Goal: Task Accomplishment & Management: Manage account settings

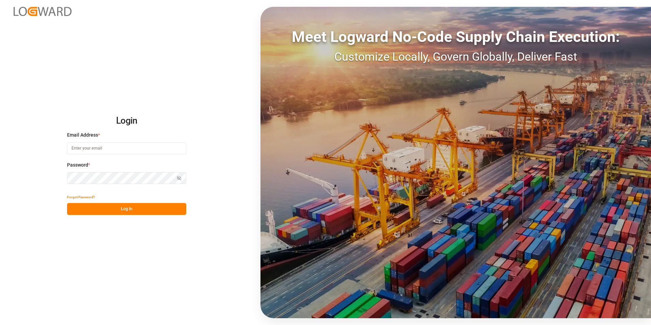
type input "[PERSON_NAME][EMAIL_ADDRESS][DOMAIN_NAME]"
click at [158, 214] on button "Log In" at bounding box center [126, 209] width 119 height 12
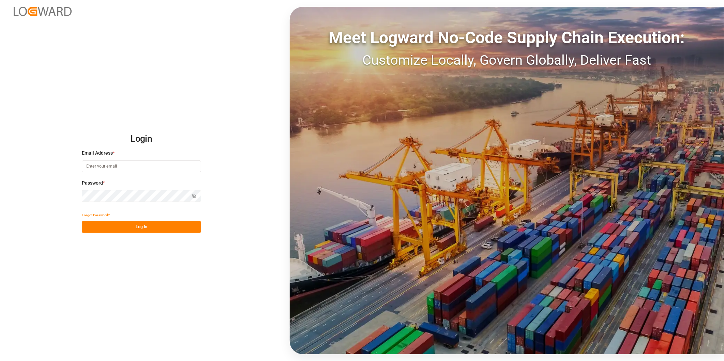
type input "[PERSON_NAME][EMAIL_ADDRESS][DOMAIN_NAME]"
click at [164, 229] on button "Log In" at bounding box center [141, 227] width 119 height 12
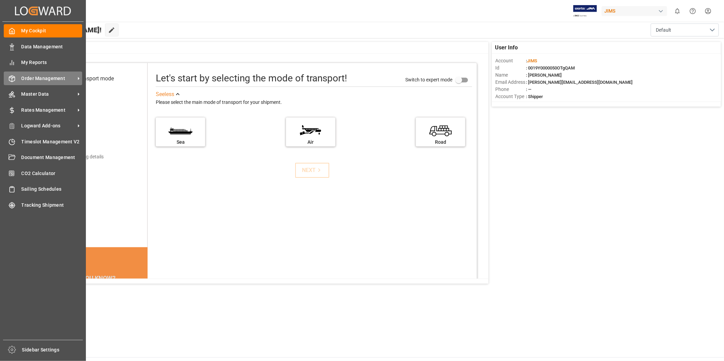
click at [69, 80] on span "Order Management" at bounding box center [48, 78] width 54 height 7
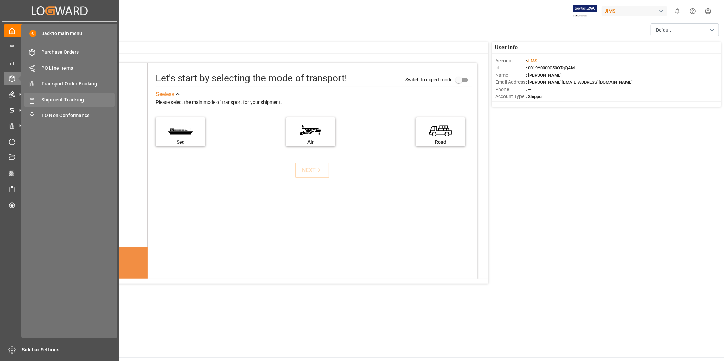
click at [89, 100] on span "Shipment Tracking" at bounding box center [78, 99] width 73 height 7
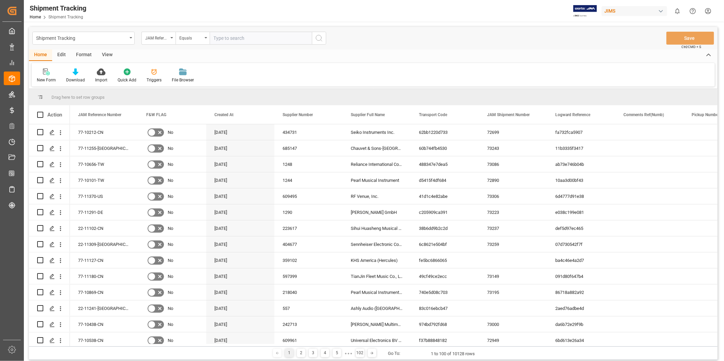
click at [254, 39] on input "text" at bounding box center [261, 38] width 102 height 13
type input "22-11244-[GEOGRAPHIC_DATA]"
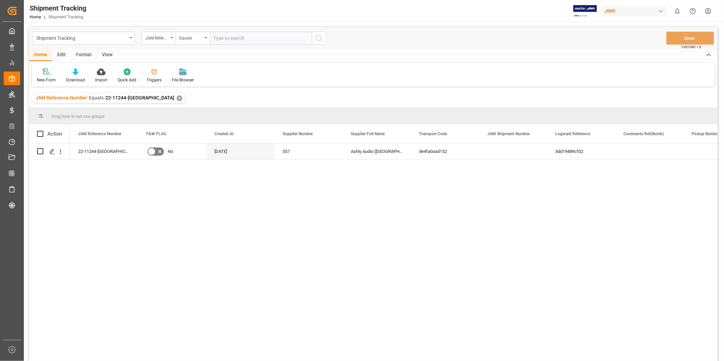
click at [106, 57] on div "View" at bounding box center [107, 55] width 21 height 12
click at [39, 79] on div "Default" at bounding box center [43, 80] width 13 height 6
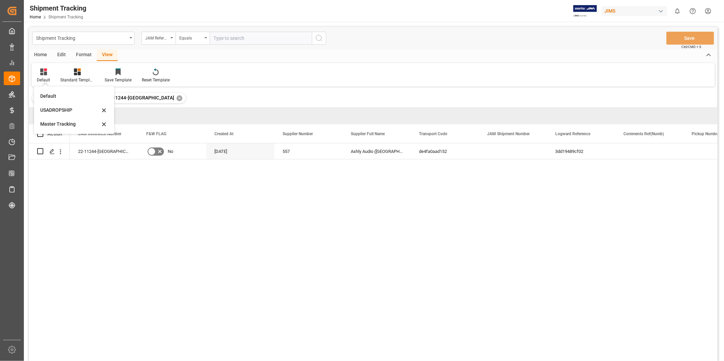
click at [49, 124] on div "Master Tracking" at bounding box center [70, 124] width 60 height 7
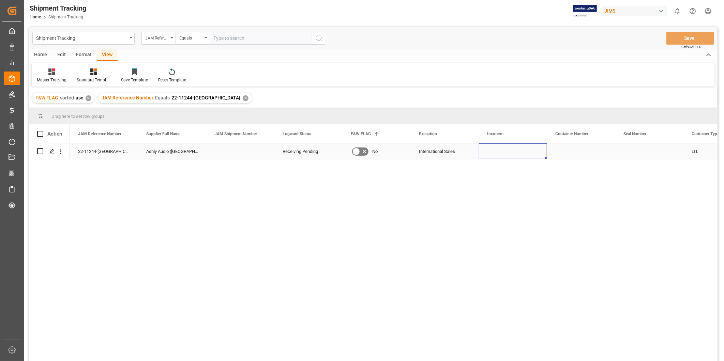
click at [518, 149] on div "Press SPACE to select this row." at bounding box center [513, 151] width 68 height 16
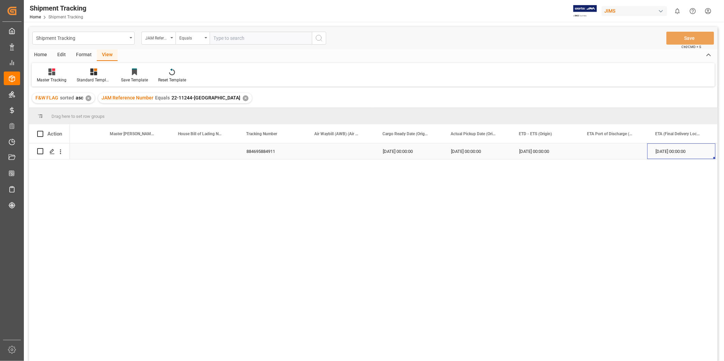
scroll to position [0, 717]
click at [552, 155] on div "Press SPACE to select this row." at bounding box center [545, 151] width 68 height 16
click at [631, 152] on div "[DATE] 00:00:00" at bounding box center [613, 151] width 68 height 16
click at [681, 153] on div "Press SPACE to select this row." at bounding box center [681, 151] width 68 height 16
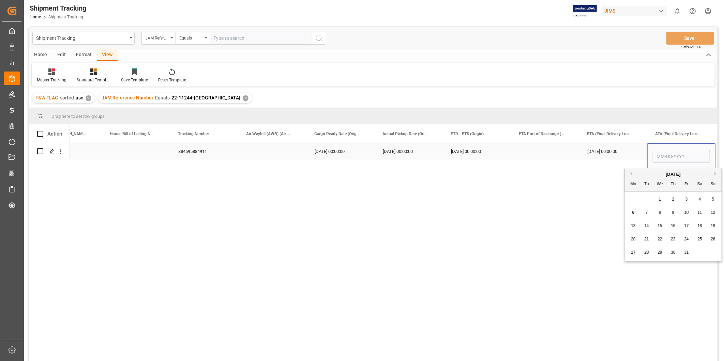
click at [681, 153] on input "Press SPACE to select this row." at bounding box center [680, 156] width 57 height 13
click at [632, 175] on div "[DATE]" at bounding box center [672, 174] width 97 height 7
click at [632, 173] on div "[DATE]" at bounding box center [672, 174] width 97 height 7
click at [631, 173] on button "Previous Month" at bounding box center [630, 174] width 4 height 4
click at [646, 252] on span "30" at bounding box center [646, 252] width 4 height 5
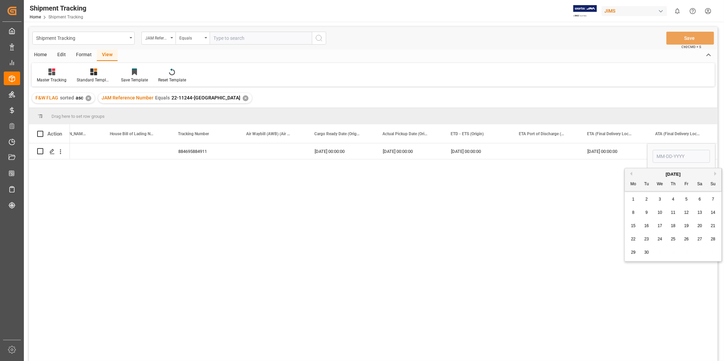
type input "[DATE]"
click at [625, 152] on div "[DATE] 00:00:00" at bounding box center [613, 151] width 68 height 16
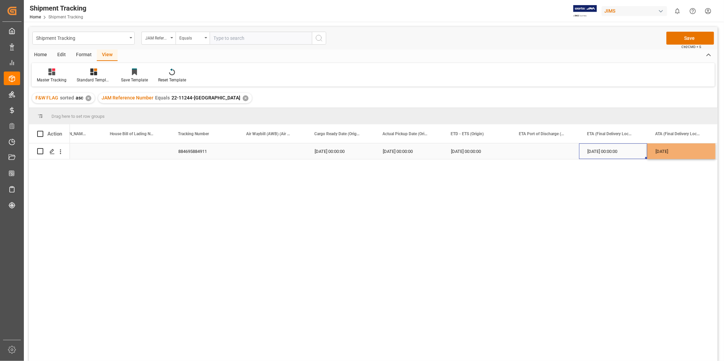
click at [670, 152] on div "[DATE]" at bounding box center [681, 151] width 68 height 16
click at [629, 153] on div "[DATE] 00:00:00" at bounding box center [613, 151] width 68 height 16
click at [690, 36] on button "Save" at bounding box center [690, 38] width 48 height 13
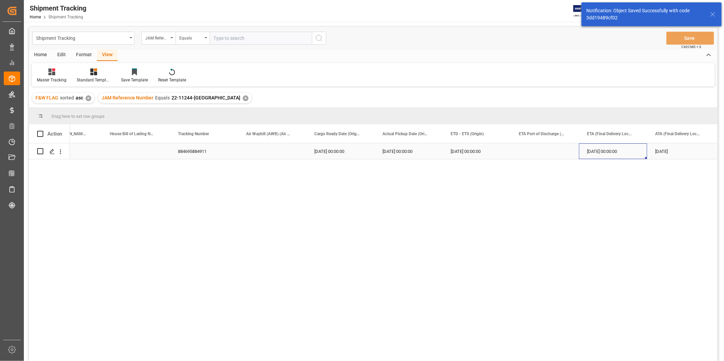
click at [594, 153] on div "[DATE] 00:00:00" at bounding box center [613, 151] width 68 height 16
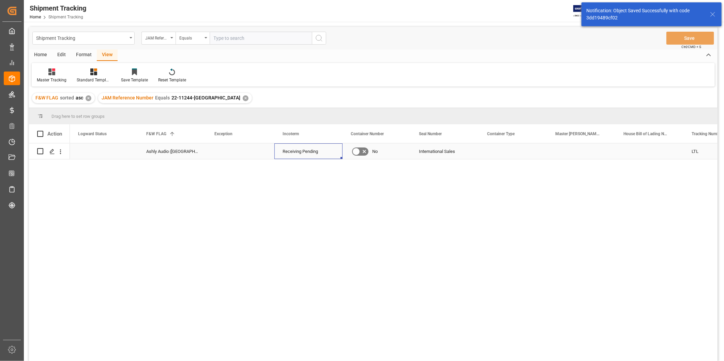
scroll to position [0, 0]
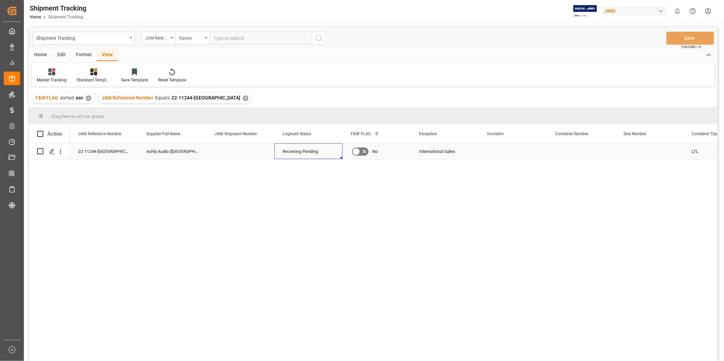
click at [110, 152] on div "22-11244-[GEOGRAPHIC_DATA]" at bounding box center [104, 151] width 68 height 16
click at [295, 152] on div "Receiving Pending" at bounding box center [308, 152] width 52 height 16
click at [324, 155] on div "Receiving Pending" at bounding box center [308, 152] width 52 height 16
click at [324, 155] on button "open menu" at bounding box center [329, 155] width 10 height 11
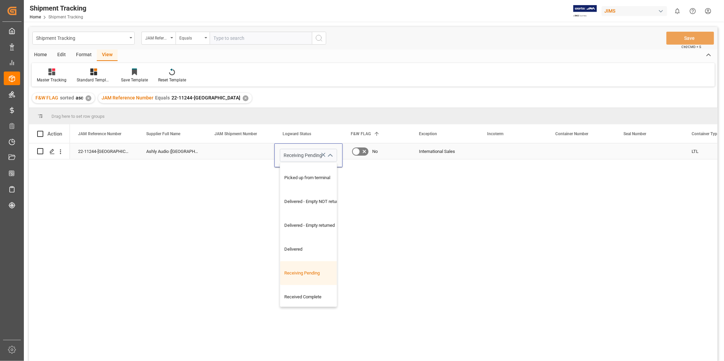
scroll to position [240, 0]
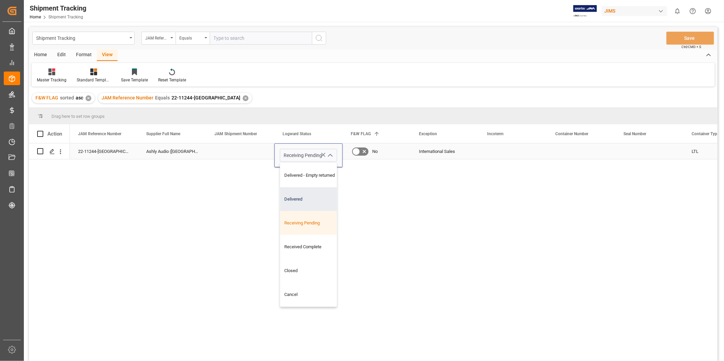
click at [322, 198] on div "Delivered" at bounding box center [314, 199] width 68 height 24
type input "Delivered"
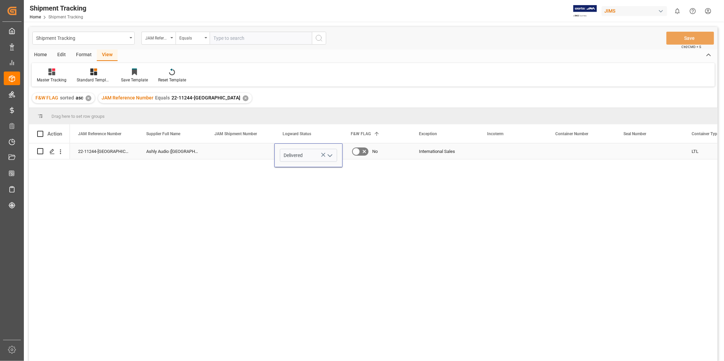
click at [455, 149] on div "International Sales" at bounding box center [445, 152] width 52 height 16
click at [702, 39] on button "Save" at bounding box center [690, 38] width 48 height 13
click at [230, 35] on input "text" at bounding box center [261, 38] width 102 height 13
click at [243, 97] on div "✕" at bounding box center [246, 98] width 6 height 6
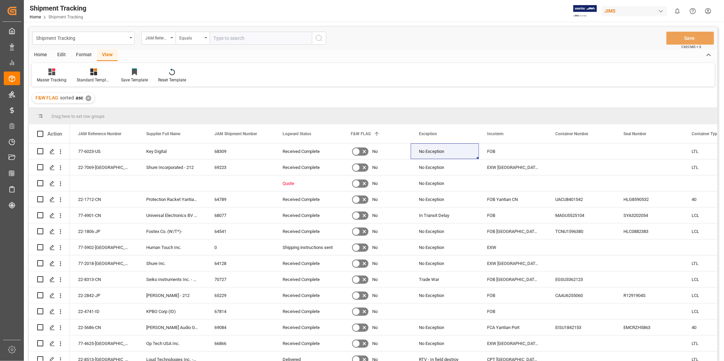
click at [237, 42] on input "text" at bounding box center [261, 38] width 102 height 13
paste input "22-11241-[GEOGRAPHIC_DATA]"
type input "22-11241-[GEOGRAPHIC_DATA]"
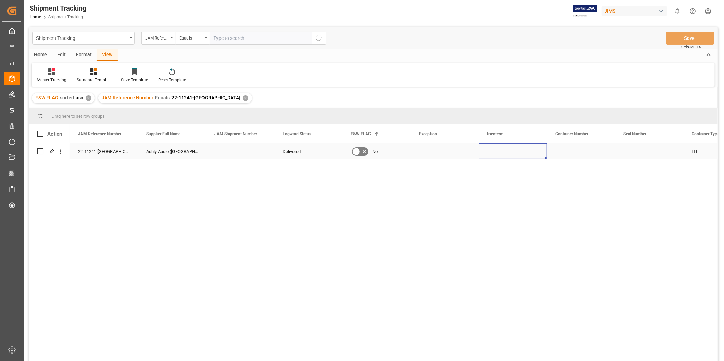
click at [491, 152] on div "Press SPACE to select this row." at bounding box center [513, 151] width 68 height 16
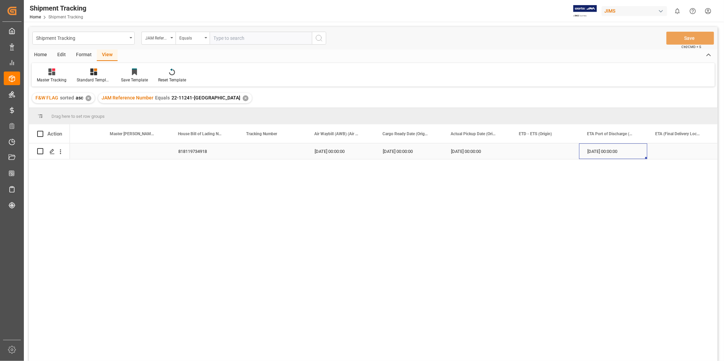
scroll to position [0, 717]
click at [210, 150] on div "818119734918" at bounding box center [204, 151] width 68 height 16
click at [624, 146] on div "[DATE] 00:00:00" at bounding box center [613, 151] width 68 height 16
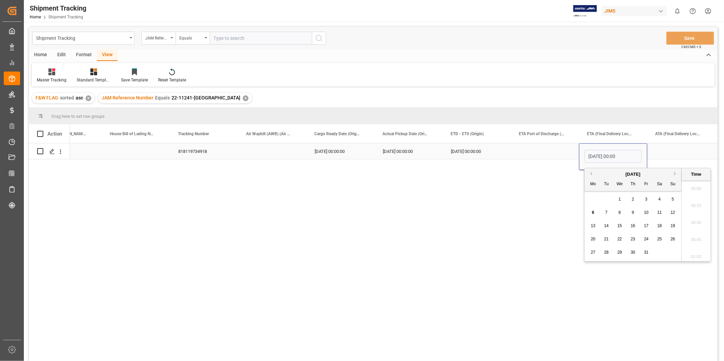
scroll to position [513, 0]
click at [592, 215] on span "6" at bounding box center [593, 212] width 2 height 5
type input "[DATE] 00:00"
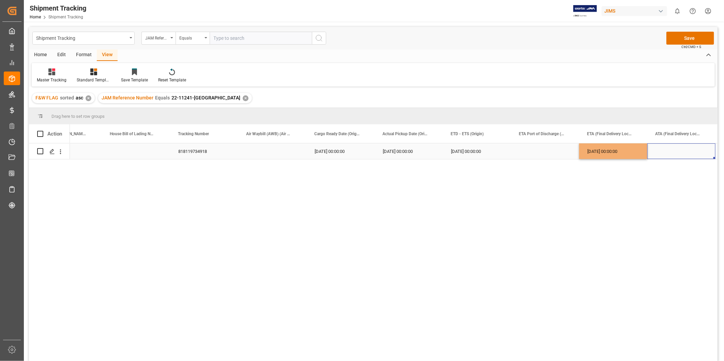
click at [666, 155] on div "Press SPACE to select this row." at bounding box center [681, 151] width 68 height 16
click at [623, 149] on div "[DATE] 00:00:00" at bounding box center [613, 151] width 68 height 16
click at [673, 152] on div "Press SPACE to select this row." at bounding box center [681, 151] width 68 height 16
click at [700, 40] on button "Save" at bounding box center [690, 38] width 48 height 13
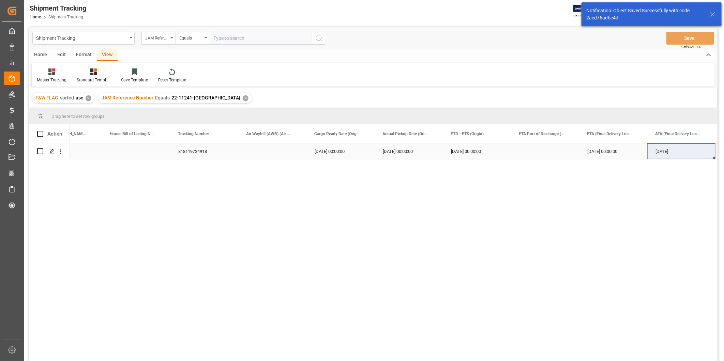
click at [425, 153] on div "[DATE] 00:00:00" at bounding box center [408, 151] width 68 height 16
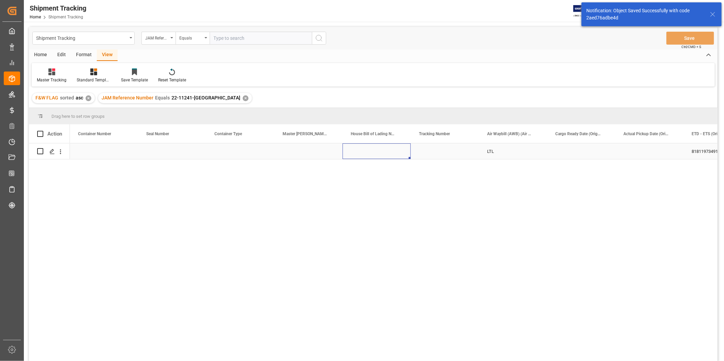
scroll to position [0, 0]
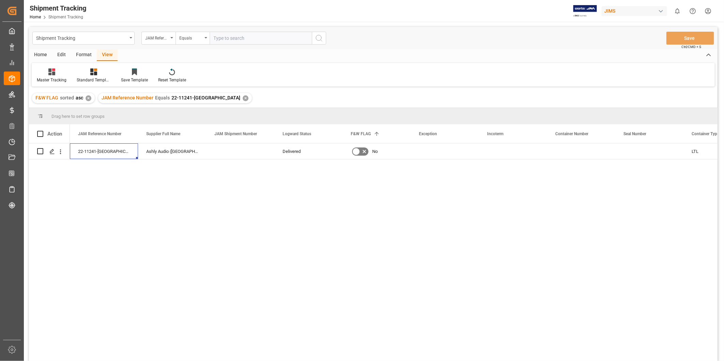
click at [243, 97] on div "✕" at bounding box center [246, 98] width 6 height 6
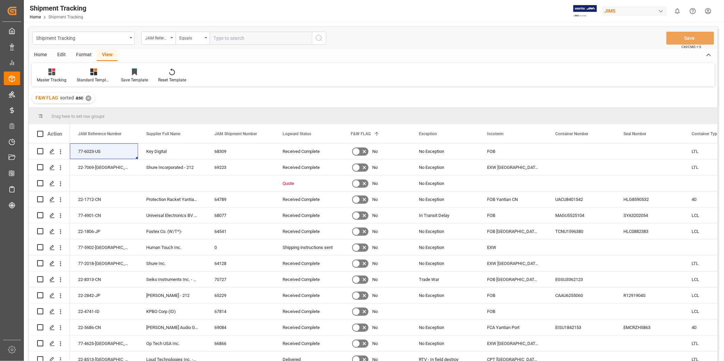
click at [222, 37] on input "text" at bounding box center [261, 38] width 102 height 13
paste input "22-11229-[GEOGRAPHIC_DATA]"
type input "22-11229-[GEOGRAPHIC_DATA]"
click at [321, 40] on icon "search button" at bounding box center [319, 38] width 8 height 8
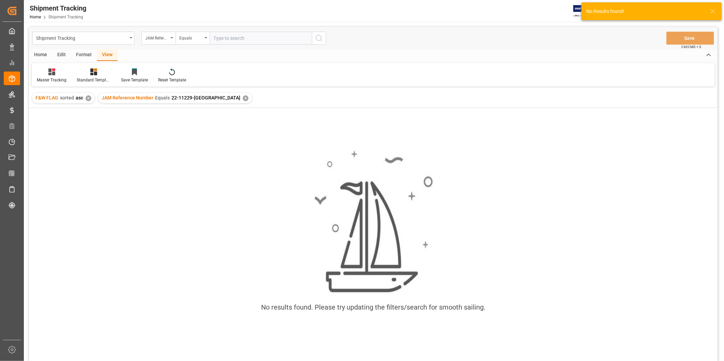
click at [224, 38] on input "text" at bounding box center [261, 38] width 102 height 13
click at [243, 97] on div "✕" at bounding box center [246, 98] width 6 height 6
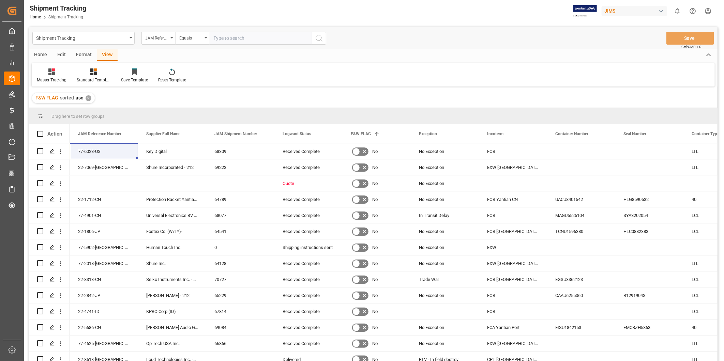
click at [224, 39] on input "text" at bounding box center [261, 38] width 102 height 13
paste input "22-11229-[GEOGRAPHIC_DATA]"
type input "22-11229-[GEOGRAPHIC_DATA]"
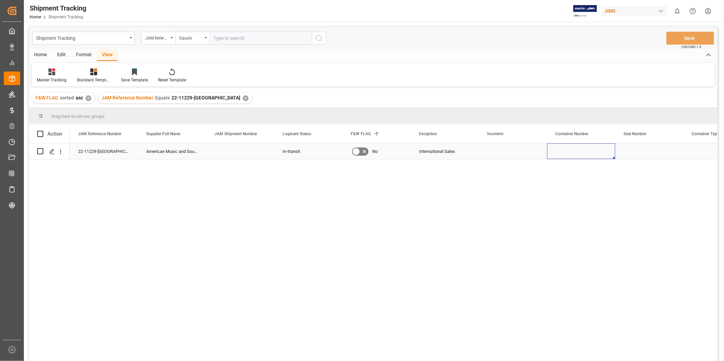
click at [554, 154] on div "Press SPACE to select this row." at bounding box center [581, 151] width 68 height 16
click at [573, 149] on div "Press SPACE to select this row." at bounding box center [581, 151] width 68 height 16
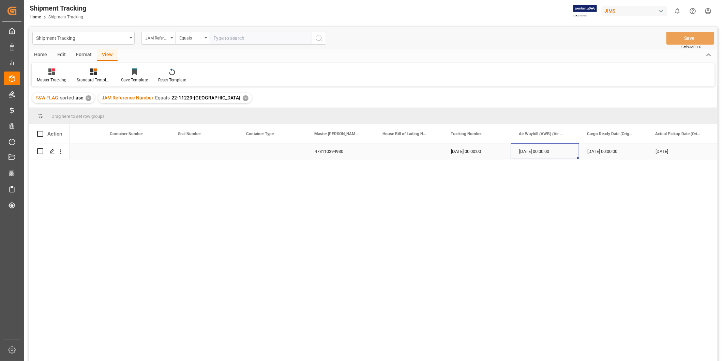
scroll to position [0, 784]
click at [539, 154] on div "Press SPACE to select this row." at bounding box center [547, 151] width 68 height 16
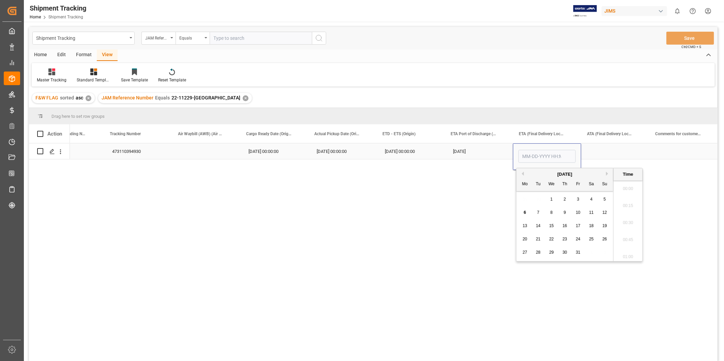
scroll to position [530, 0]
click at [553, 202] on div "1" at bounding box center [551, 200] width 9 height 8
type input "[DATE] 00:00"
click at [619, 155] on div "Press SPACE to select this row." at bounding box center [615, 151] width 68 height 16
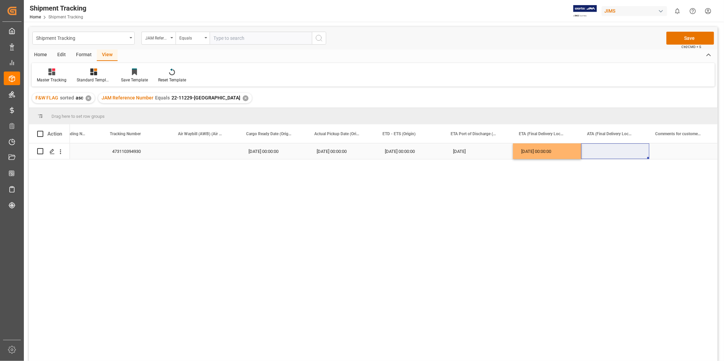
click at [529, 159] on div "473110394930 [DATE] 00:00:00 [DATE] 00:00:00 [DATE] 00:00:00 10-07-2025 [DATE] …" at bounding box center [1, 151] width 1431 height 16
click at [486, 154] on div "[DATE]" at bounding box center [479, 151] width 68 height 16
click at [411, 148] on div "[DATE] 00:00:00" at bounding box center [410, 151] width 68 height 16
click at [546, 154] on div "[DATE] 00:00:00" at bounding box center [547, 151] width 68 height 16
click at [488, 149] on div "473110394930" at bounding box center [479, 151] width 68 height 16
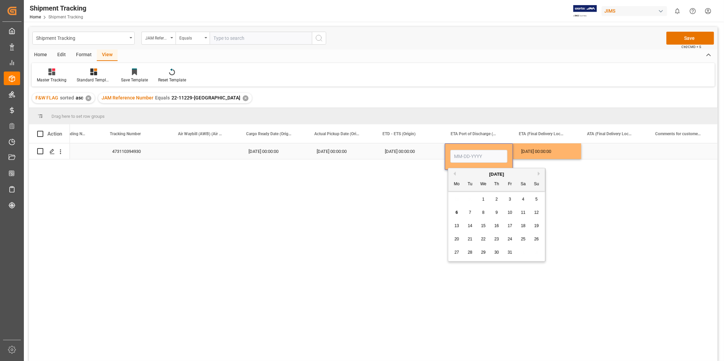
click at [546, 147] on div "[DATE] 00:00:00" at bounding box center [547, 151] width 68 height 16
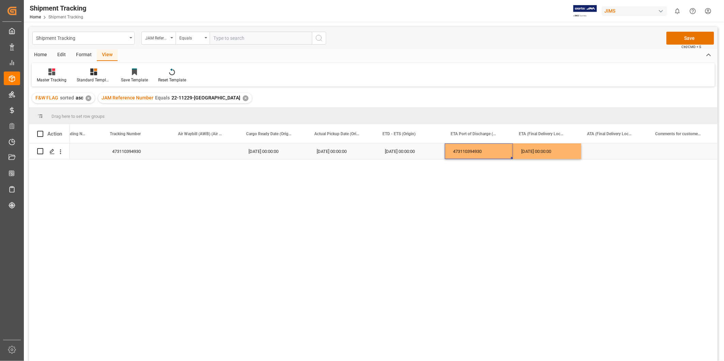
click at [489, 147] on div "473110394930" at bounding box center [479, 151] width 68 height 16
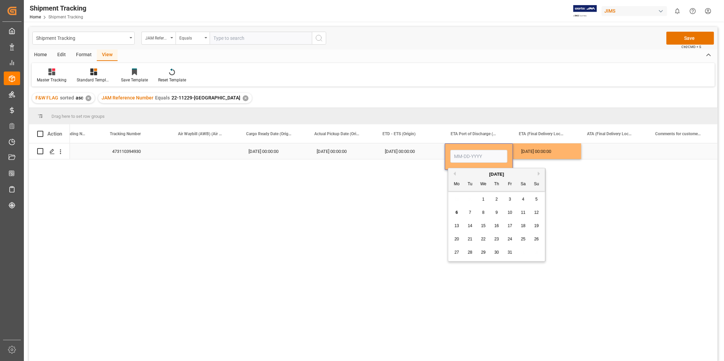
click at [487, 152] on input "Press SPACE to select this row." at bounding box center [478, 156] width 57 height 13
click at [567, 155] on div "[DATE] 00:00:00" at bounding box center [547, 151] width 68 height 16
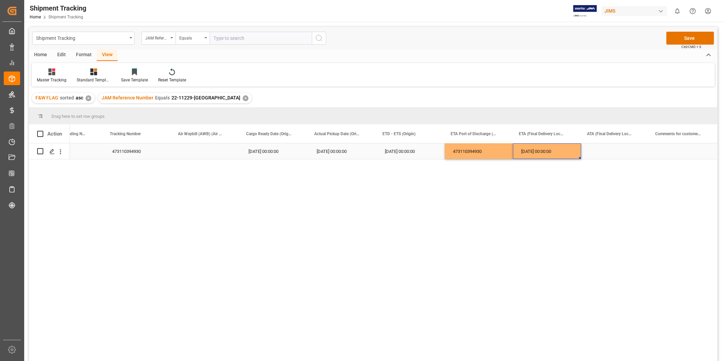
click at [479, 145] on div "473110394930" at bounding box center [479, 151] width 68 height 16
click at [513, 152] on div "[DATE] 00:00:00" at bounding box center [547, 151] width 68 height 16
click at [496, 149] on div "473110394930" at bounding box center [479, 151] width 68 height 16
click at [493, 149] on div "473110394930" at bounding box center [479, 151] width 68 height 16
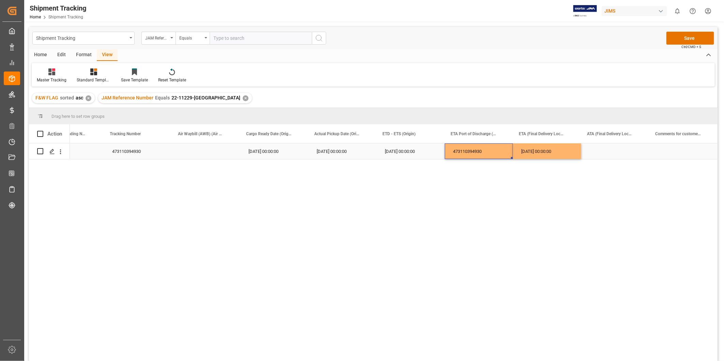
click at [493, 149] on div "473110394930" at bounding box center [479, 151] width 68 height 16
click at [493, 149] on div "Press SPACE to select this row." at bounding box center [478, 157] width 57 height 16
click at [576, 148] on div "[DATE] 00:00:00" at bounding box center [547, 151] width 68 height 16
click at [406, 146] on div "[DATE] 00:00:00" at bounding box center [410, 151] width 68 height 16
click at [342, 148] on div "[DATE] 00:00:00" at bounding box center [342, 151] width 68 height 16
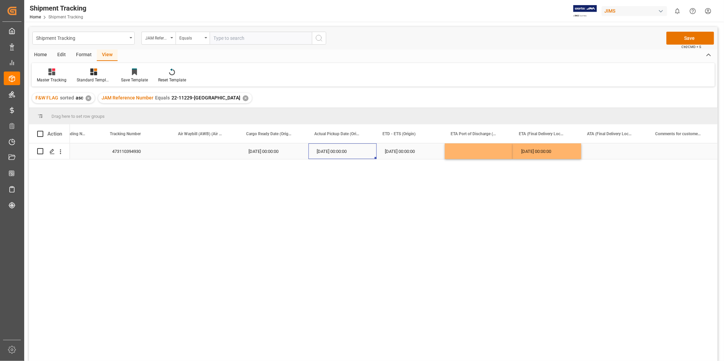
click at [552, 152] on div "[DATE] 00:00:00" at bounding box center [547, 151] width 68 height 16
click at [554, 152] on div "[DATE] 00:00:00" at bounding box center [547, 151] width 68 height 16
click at [564, 152] on div "[DATE] 00:00:00" at bounding box center [547, 151] width 68 height 16
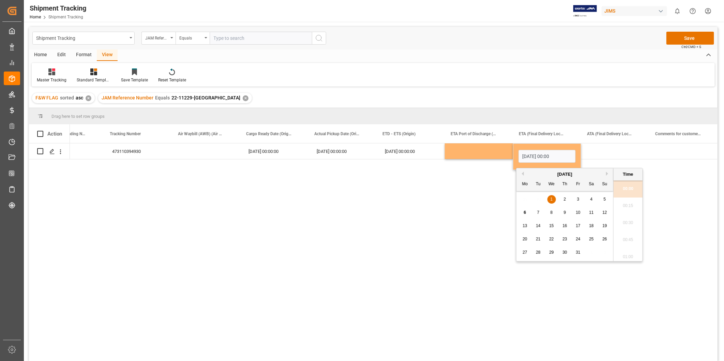
click at [578, 199] on span "3" at bounding box center [578, 199] width 2 height 5
type input "[DATE] 00:00"
click at [597, 150] on div "Press SPACE to select this row." at bounding box center [615, 151] width 68 height 16
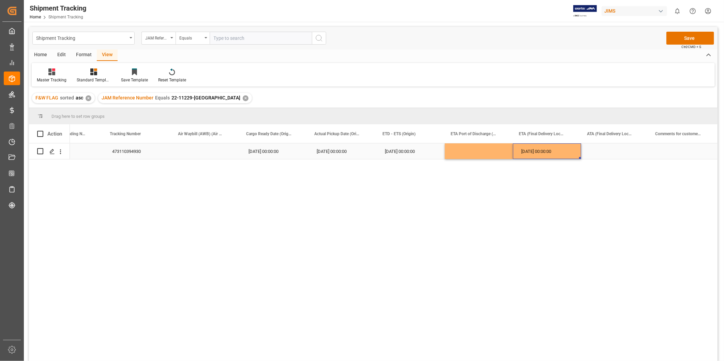
click at [560, 151] on div "[DATE] 00:00:00" at bounding box center [547, 151] width 68 height 16
click at [612, 157] on div "Press SPACE to select this row." at bounding box center [615, 151] width 68 height 16
click at [591, 202] on div "473110394930 [DATE] 00:00:00 [DATE] 00:00:00 [DATE] 00:00:00 [DATE] 00:00:00 10…" at bounding box center [393, 254] width 647 height 222
click at [697, 37] on button "Save" at bounding box center [690, 38] width 48 height 13
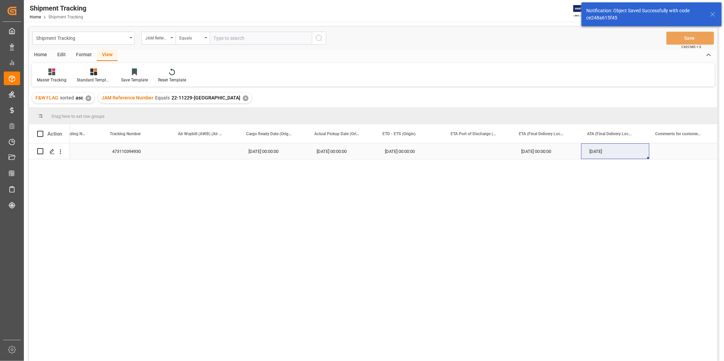
click at [486, 157] on div "Press SPACE to select this row." at bounding box center [479, 151] width 68 height 16
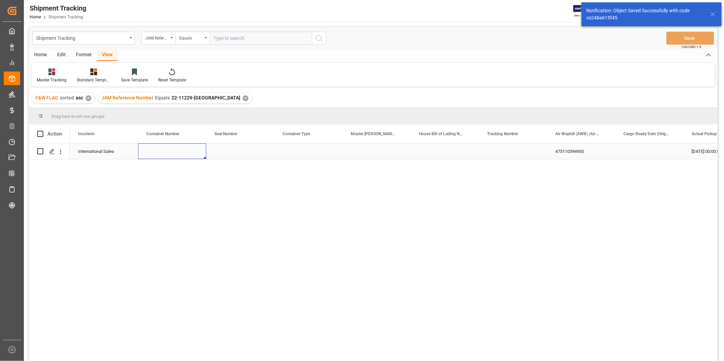
scroll to position [0, 0]
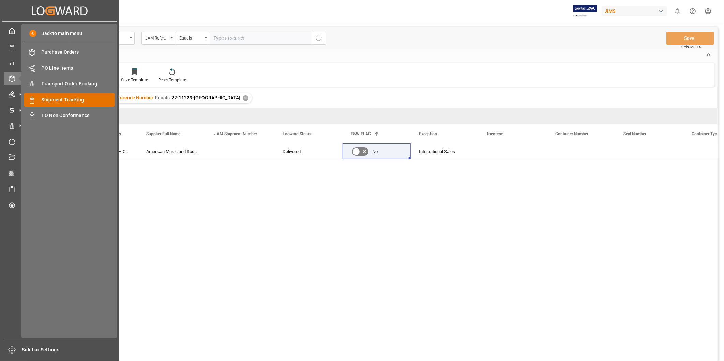
click at [66, 101] on span "Shipment Tracking" at bounding box center [78, 99] width 73 height 7
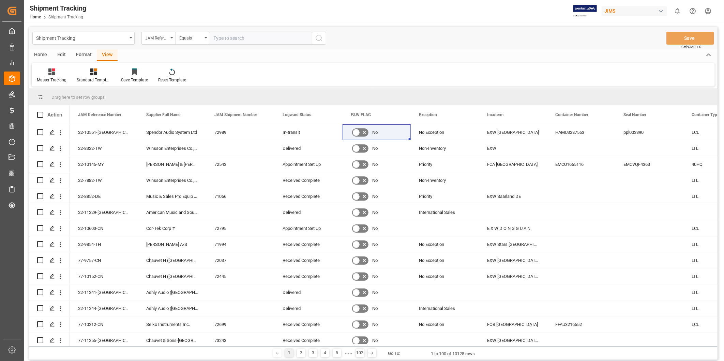
click at [559, 45] on div "Shipment Tracking JAM Reference Number Equals Save Ctrl/CMD + S" at bounding box center [373, 38] width 688 height 22
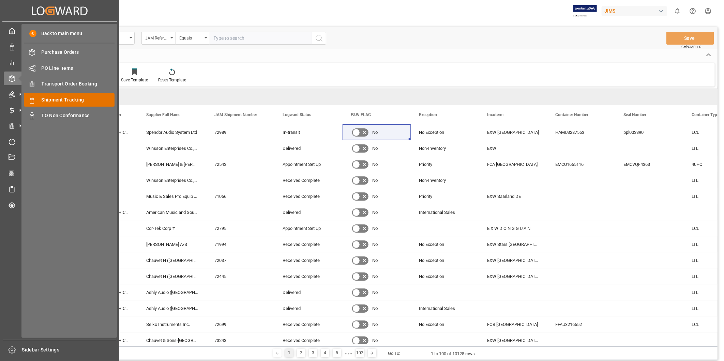
click at [79, 99] on span "Shipment Tracking" at bounding box center [78, 99] width 73 height 7
click at [79, 83] on span "Transport Order Booking" at bounding box center [78, 83] width 73 height 7
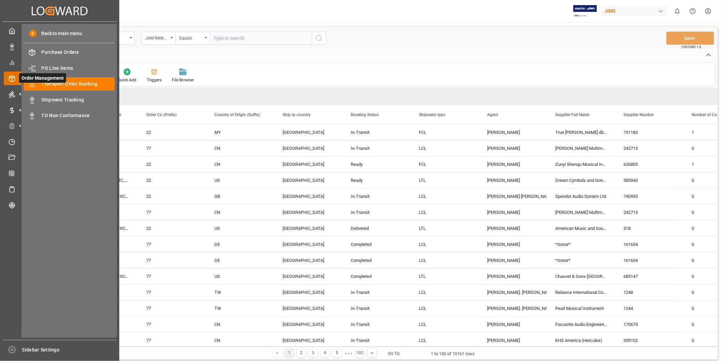
click at [19, 79] on span "Order Management" at bounding box center [42, 78] width 47 height 10
click at [59, 98] on span "Shipment Tracking" at bounding box center [78, 99] width 73 height 7
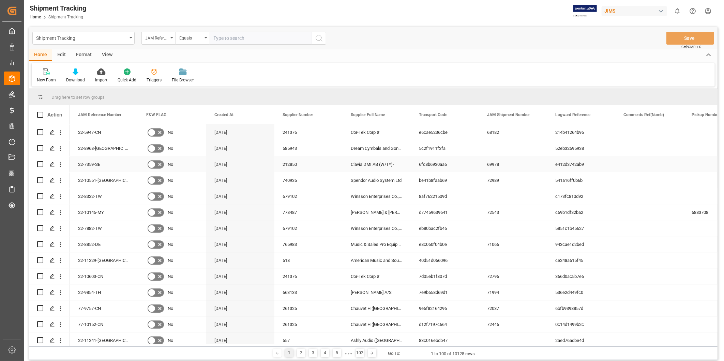
click at [598, 166] on div "e412d3742ab9" at bounding box center [581, 164] width 68 height 16
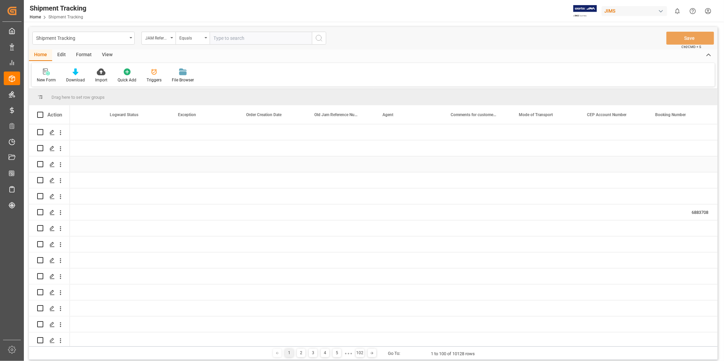
scroll to position [0, 649]
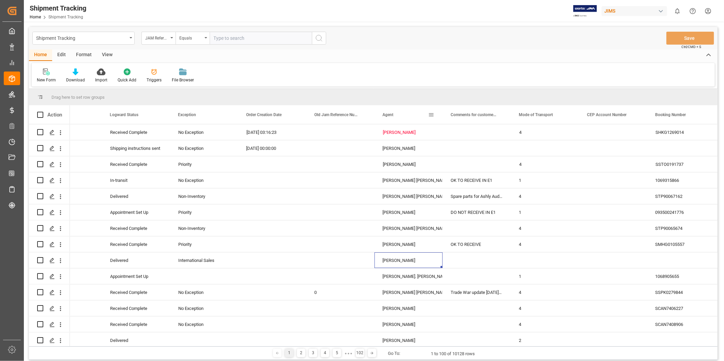
click at [432, 116] on span at bounding box center [431, 115] width 6 height 6
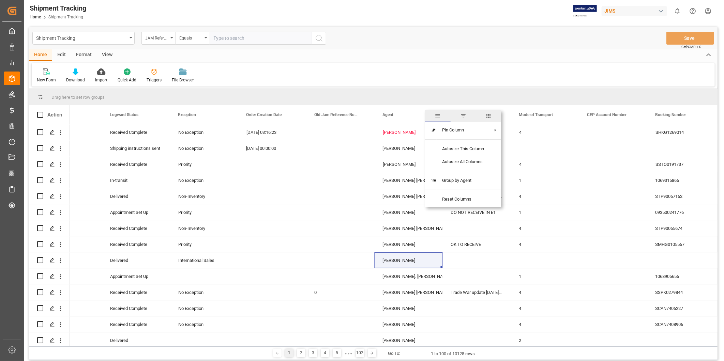
click at [465, 114] on span "filter" at bounding box center [463, 116] width 6 height 6
click at [451, 151] on input "Filter Value" at bounding box center [462, 152] width 67 height 14
type input "[PERSON_NAME]"
click at [474, 172] on button "Apply" at bounding box center [471, 172] width 13 height 7
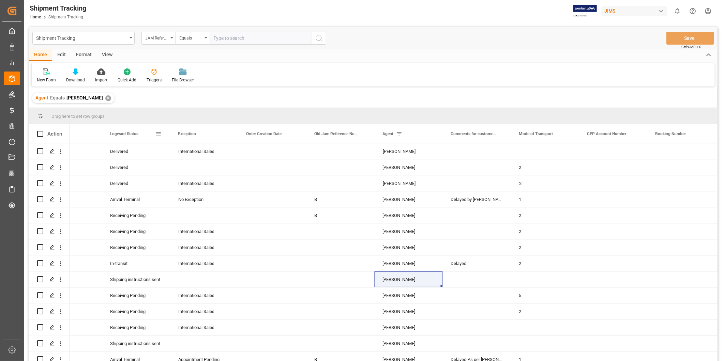
click at [158, 134] on span at bounding box center [158, 134] width 6 height 6
click at [113, 214] on div "Receiving Pending" at bounding box center [136, 216] width 52 height 16
click at [127, 202] on div "Arrival Terminal" at bounding box center [136, 200] width 52 height 16
click at [148, 212] on div "Receiving Pending" at bounding box center [136, 216] width 52 height 16
click at [160, 132] on span at bounding box center [158, 134] width 6 height 6
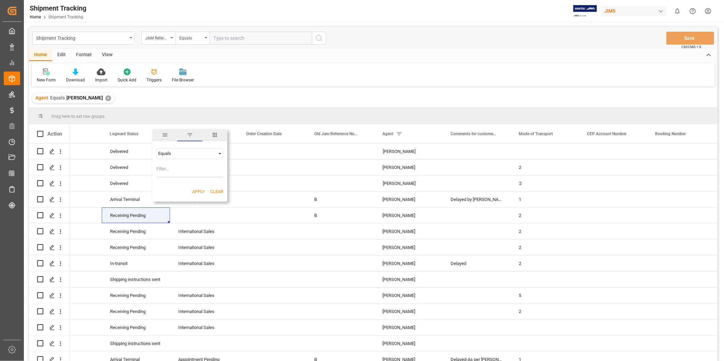
click at [177, 170] on input "Filter Value" at bounding box center [189, 171] width 67 height 14
type input "Receiving Pending"
click at [194, 191] on button "Apply" at bounding box center [198, 191] width 13 height 7
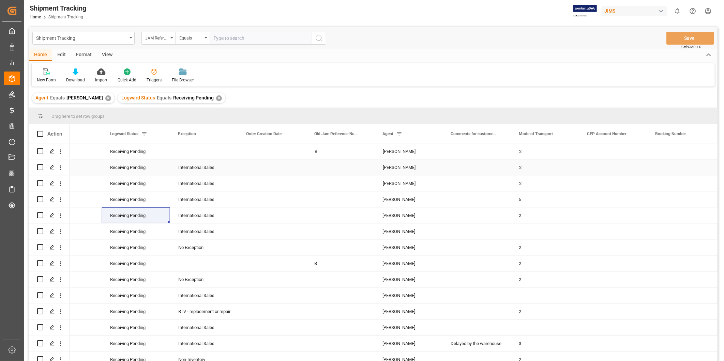
click at [537, 165] on div "2" at bounding box center [545, 167] width 68 height 16
click at [51, 78] on div "New Form" at bounding box center [46, 80] width 19 height 6
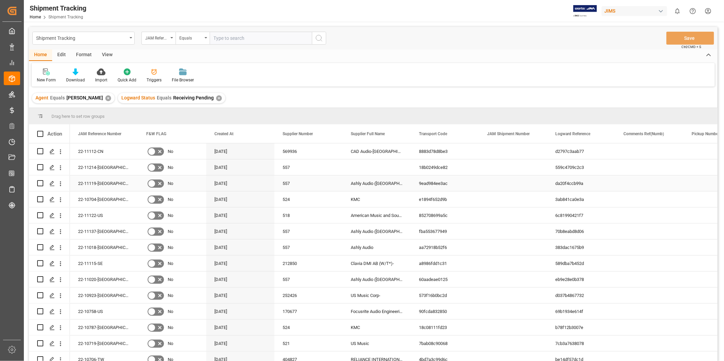
click at [651, 179] on div "Press SPACE to select this row." at bounding box center [649, 183] width 68 height 16
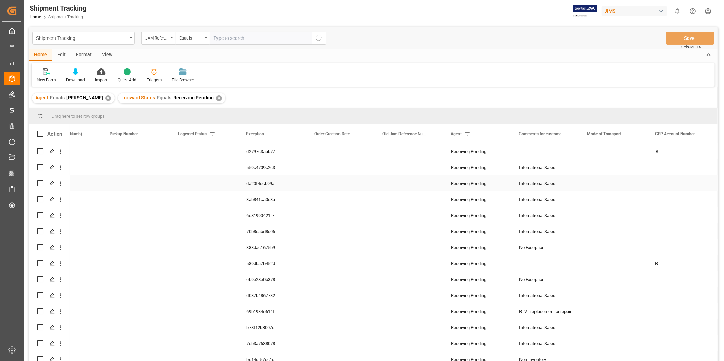
scroll to position [0, 717]
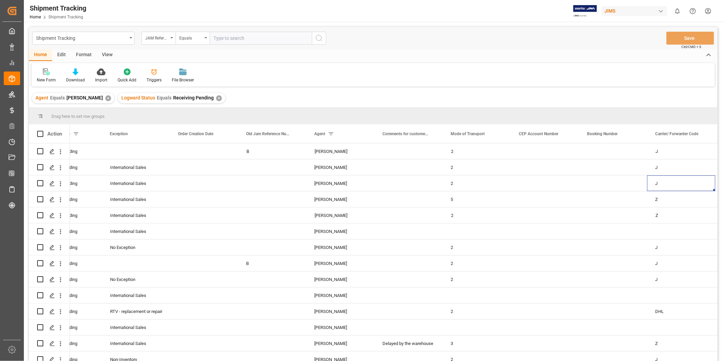
click at [106, 56] on div "View" at bounding box center [107, 55] width 21 height 12
click at [44, 79] on div "Default" at bounding box center [43, 80] width 13 height 6
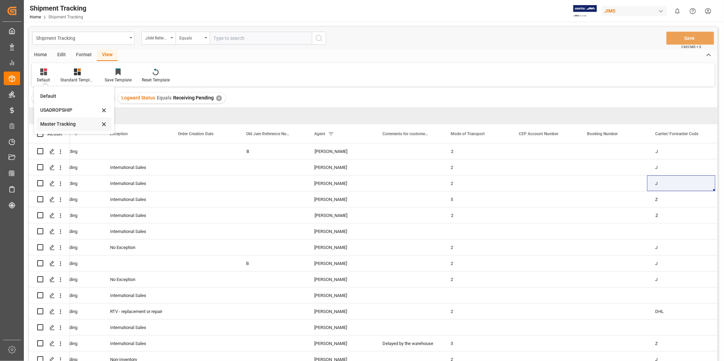
click at [53, 123] on div "Master Tracking" at bounding box center [70, 124] width 60 height 7
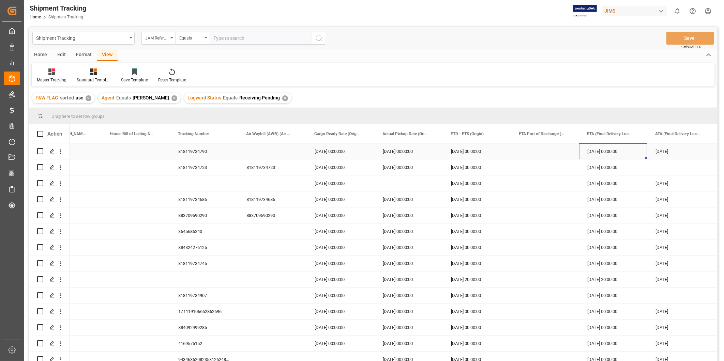
click at [604, 155] on div "[DATE] 00:00:00" at bounding box center [613, 151] width 68 height 16
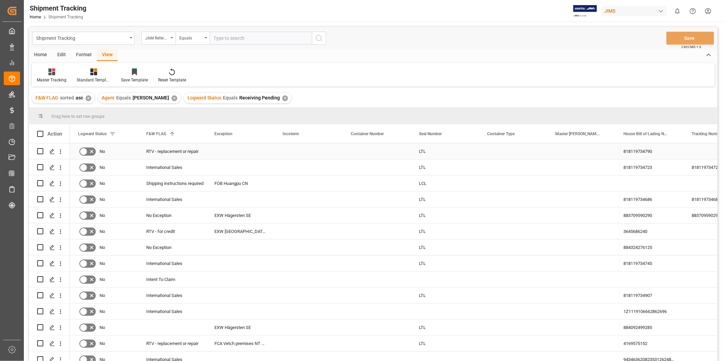
scroll to position [0, 204]
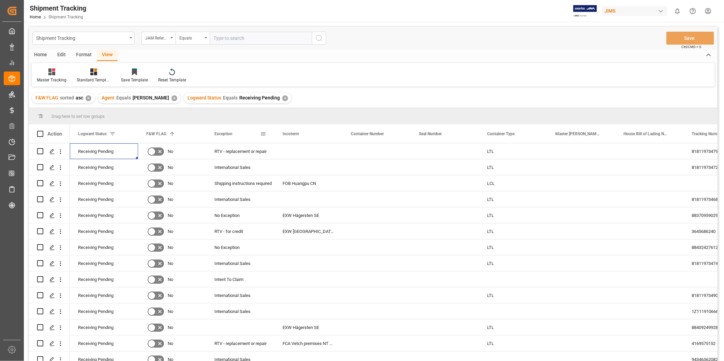
click at [264, 133] on span at bounding box center [263, 134] width 6 height 6
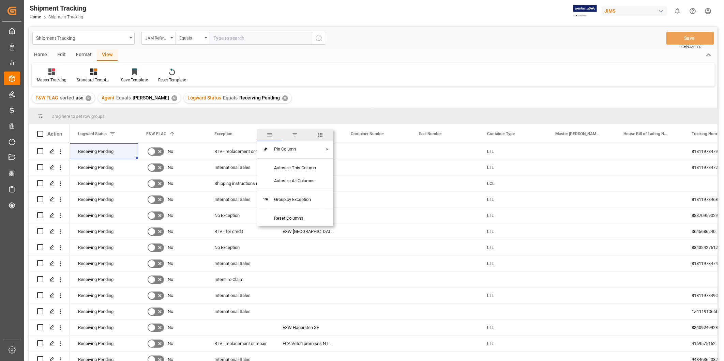
click at [319, 133] on span "columns" at bounding box center [320, 135] width 6 height 6
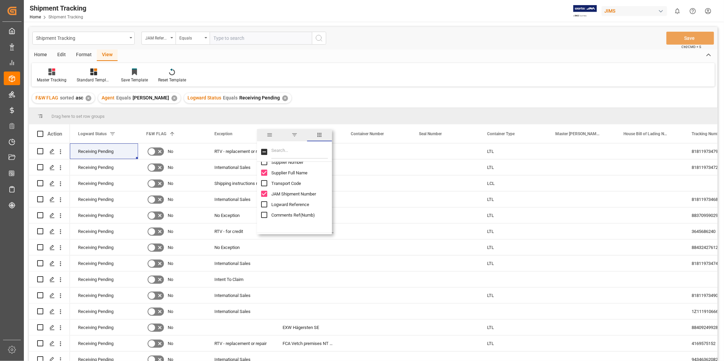
scroll to position [63, 0]
drag, startPoint x: 265, startPoint y: 210, endPoint x: 264, endPoint y: 213, distance: 3.6
click at [265, 210] on input "F&W FLAG column toggle visibility (visible)" at bounding box center [264, 212] width 6 height 6
checkbox input "false"
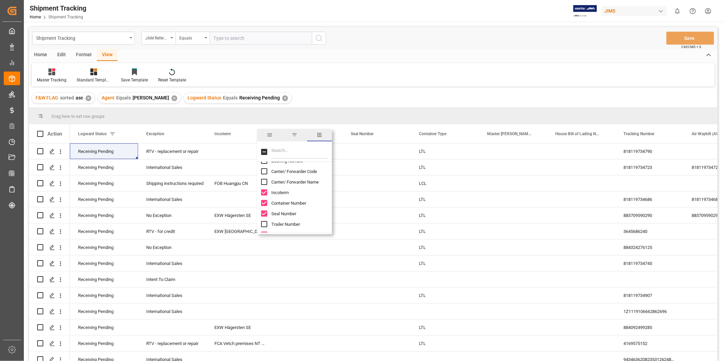
scroll to position [189, 0]
click at [262, 190] on input "Incoterm column toggle visibility (visible)" at bounding box center [264, 192] width 6 height 6
checkbox input "false"
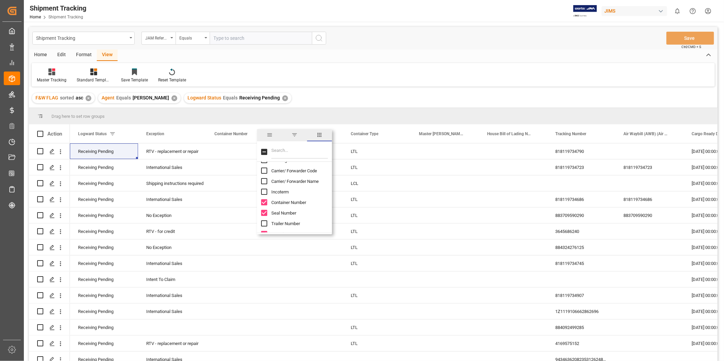
click at [262, 200] on input "Container Number column toggle visibility (visible)" at bounding box center [264, 202] width 6 height 6
checkbox input "false"
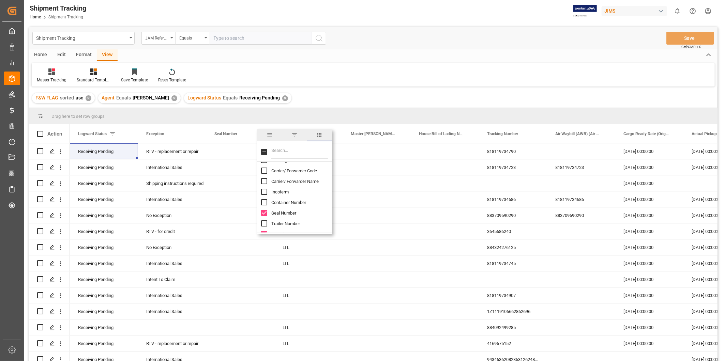
click at [263, 211] on input "Seal Number column toggle visibility (visible)" at bounding box center [264, 213] width 6 height 6
checkbox input "false"
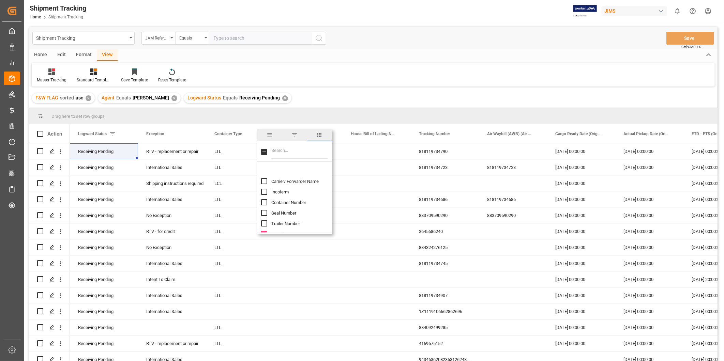
scroll to position [252, 0]
click at [264, 168] on input "Container Type column toggle visibility (visible)" at bounding box center [264, 171] width 6 height 6
checkbox input "false"
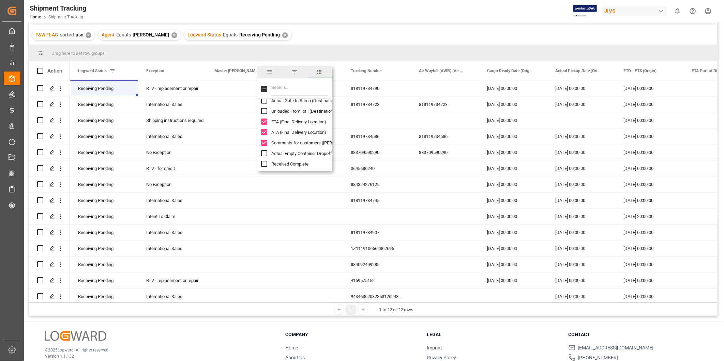
scroll to position [0, 0]
click at [262, 143] on input "Comments for customers (SAL) column toggle visibility (visible)" at bounding box center [264, 143] width 6 height 6
checkbox input "false"
click at [225, 161] on div "Press SPACE to select this row." at bounding box center [240, 168] width 68 height 16
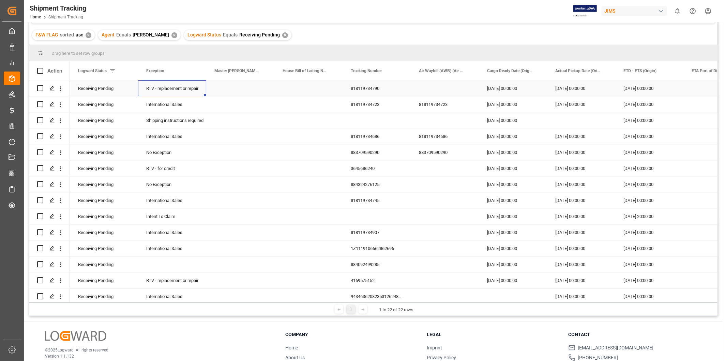
click at [198, 89] on div "RTV - replacement or repair" at bounding box center [172, 89] width 52 height 16
click at [114, 88] on div "Receiving Pending" at bounding box center [104, 89] width 52 height 16
click at [125, 91] on icon "open menu" at bounding box center [125, 93] width 8 height 8
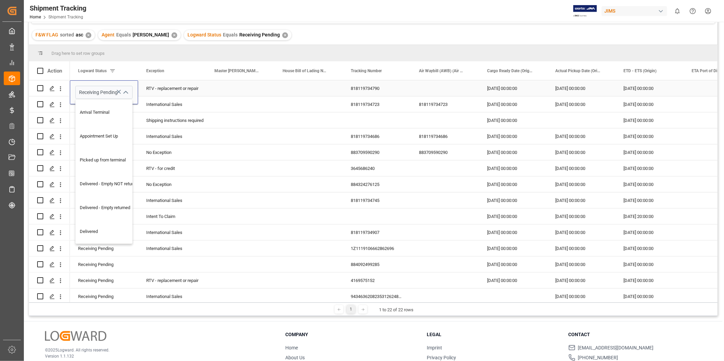
scroll to position [240, 0]
click at [104, 137] on div "Delivered" at bounding box center [110, 136] width 68 height 24
type input "Delivered"
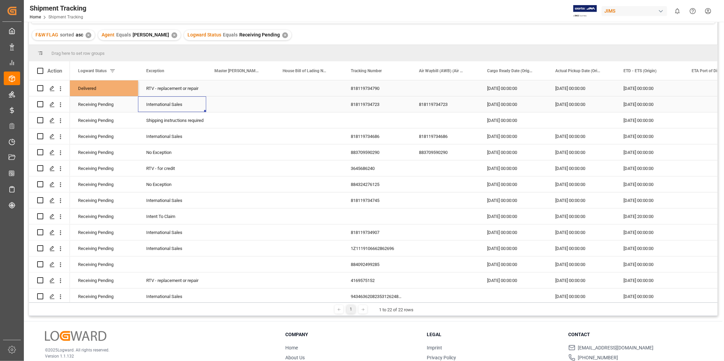
click at [206, 111] on div "International Sales" at bounding box center [172, 104] width 68 height 16
click at [86, 86] on div "Delivered" at bounding box center [104, 89] width 52 height 16
drag, startPoint x: 512, startPoint y: 302, endPoint x: 530, endPoint y: 302, distance: 17.7
click at [530, 303] on div "1 1 to 22 of 22 rows" at bounding box center [373, 310] width 688 height 14
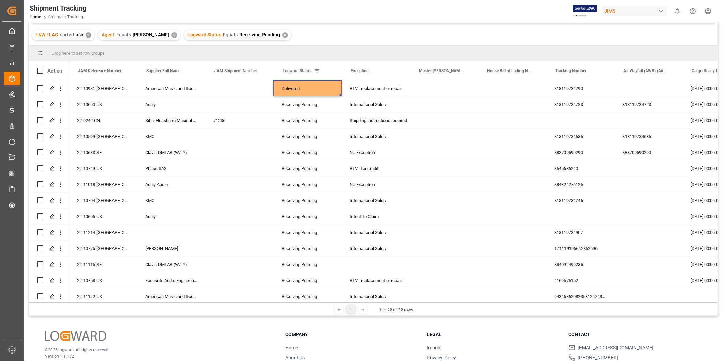
scroll to position [0, 0]
click at [331, 69] on span at bounding box center [331, 71] width 6 height 6
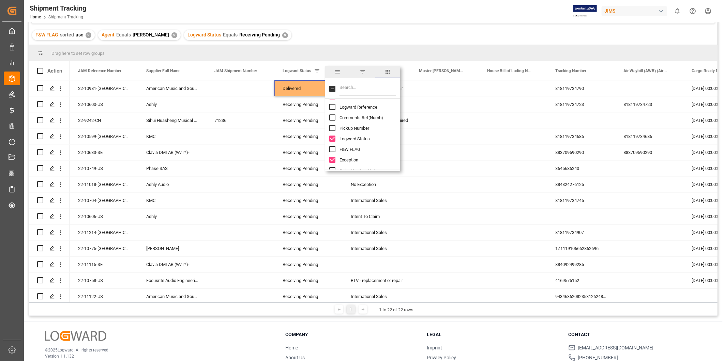
scroll to position [18, 0]
click at [332, 159] on input "JAM Shipment Number column toggle visibility (visible)" at bounding box center [332, 159] width 6 height 6
checkbox input "false"
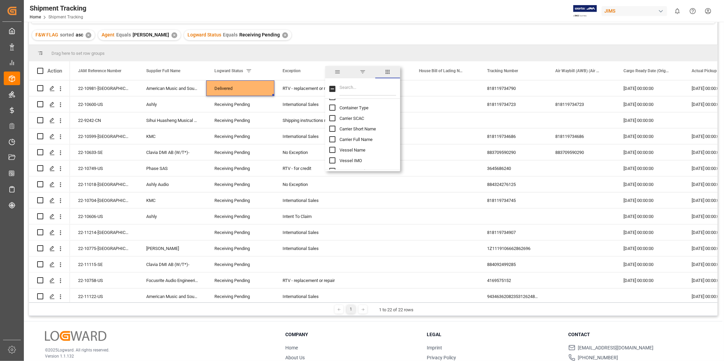
scroll to position [315, 0]
click at [331, 135] on input "Supplier Full Name column toggle visibility (visible)" at bounding box center [332, 138] width 6 height 6
checkbox input "false"
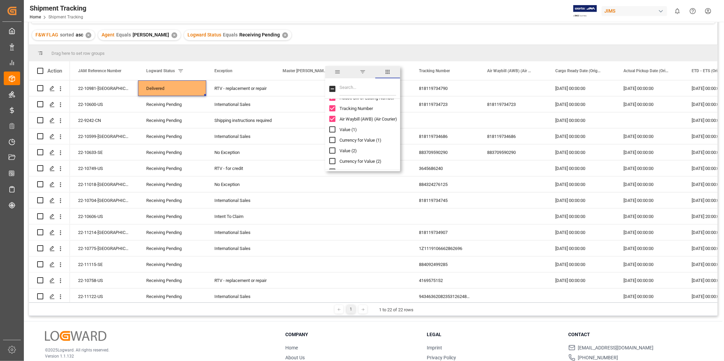
click at [330, 118] on input "Air Waybill (AWB) (Air Courier) column toggle visibility (visible)" at bounding box center [332, 119] width 6 height 6
checkbox input "false"
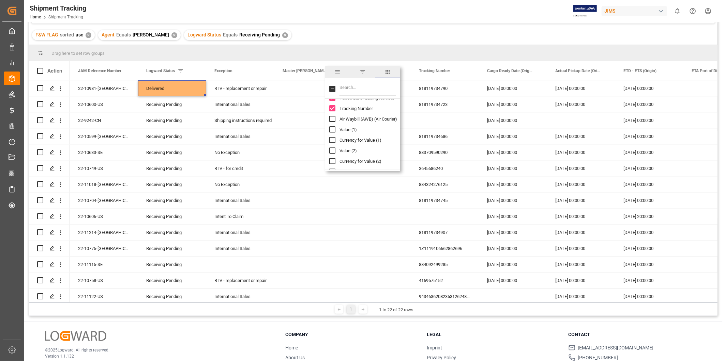
click at [331, 109] on input "Tracking Number column toggle visibility (visible)" at bounding box center [332, 108] width 6 height 6
checkbox input "false"
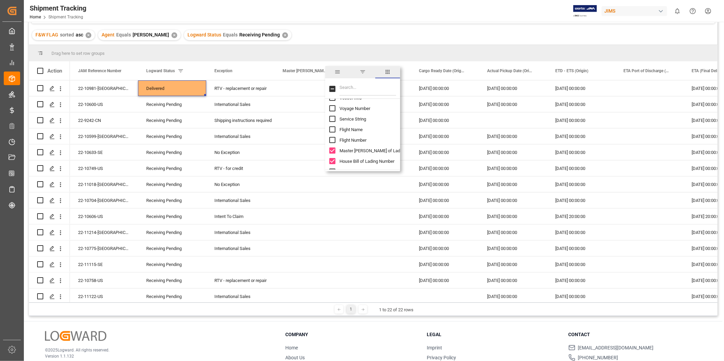
click at [333, 148] on input "Master Bill of Lading Number column toggle visibility (visible)" at bounding box center [332, 151] width 6 height 6
checkbox input "false"
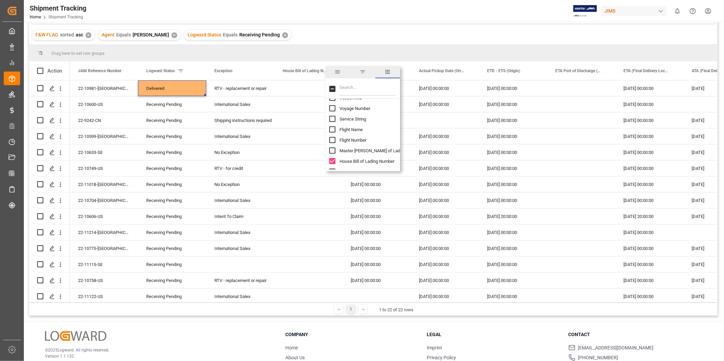
click at [333, 158] on input "House Bill of Lading Number column toggle visibility (visible)" at bounding box center [332, 161] width 6 height 6
checkbox input "false"
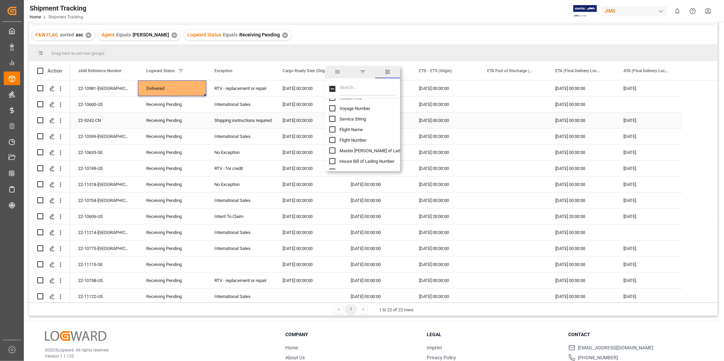
click at [452, 125] on div "[DATE] 00:00:00" at bounding box center [444, 120] width 68 height 16
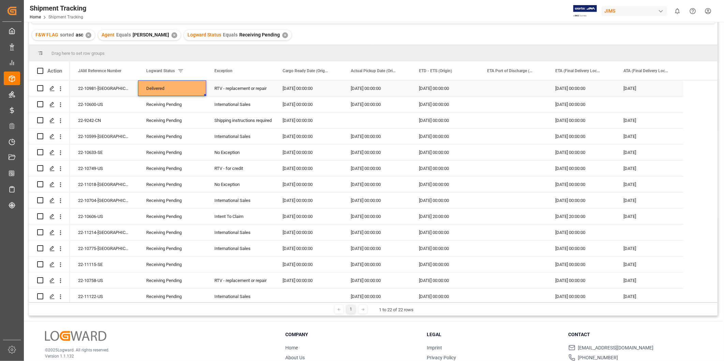
click at [183, 87] on div "Delivered" at bounding box center [172, 89] width 52 height 16
click at [179, 115] on div "Receiving Pending" at bounding box center [172, 121] width 52 height 16
click at [172, 133] on div "Receiving Pending" at bounding box center [172, 137] width 52 height 16
click at [170, 149] on div "Receiving Pending" at bounding box center [172, 153] width 52 height 16
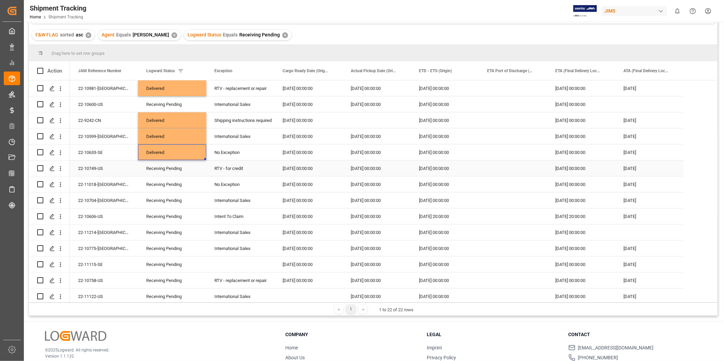
click at [169, 169] on div "Receiving Pending" at bounding box center [172, 169] width 52 height 16
click at [169, 182] on div "Receiving Pending" at bounding box center [172, 185] width 52 height 16
click at [168, 202] on div "Receiving Pending" at bounding box center [172, 201] width 52 height 16
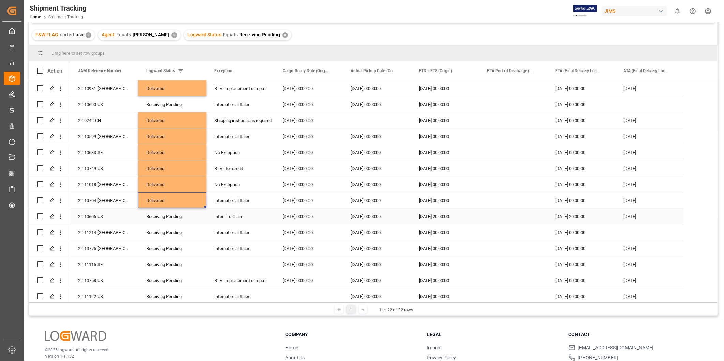
click at [164, 216] on div "Receiving Pending" at bounding box center [172, 217] width 52 height 16
click at [164, 229] on div "Receiving Pending" at bounding box center [172, 233] width 52 height 16
click at [180, 236] on div "Delivered" at bounding box center [172, 233] width 52 height 16
click at [182, 236] on div "Delivered" at bounding box center [172, 233] width 52 height 16
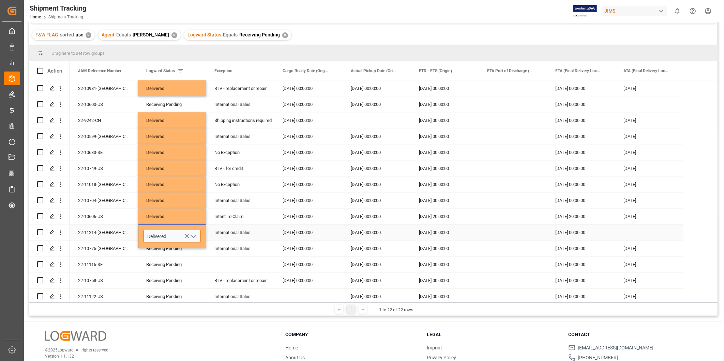
click at [182, 235] on input "Delivered" at bounding box center [171, 236] width 57 height 13
click at [193, 235] on icon "open menu" at bounding box center [193, 237] width 8 height 8
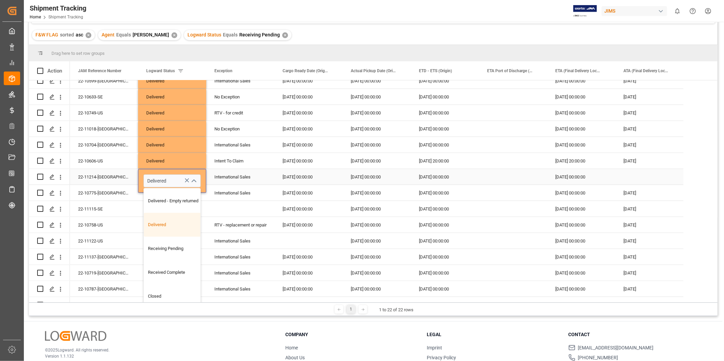
scroll to position [126, 0]
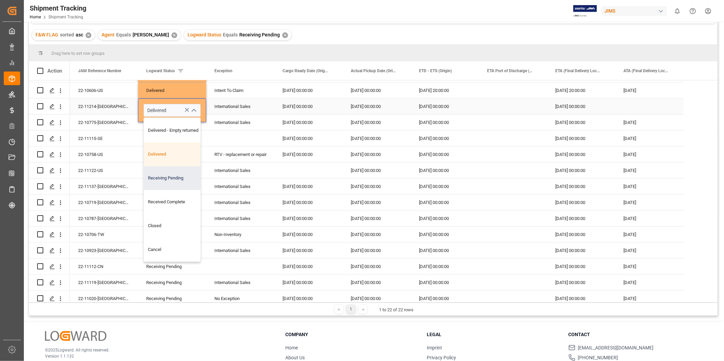
click at [188, 175] on div "Receiving Pending" at bounding box center [178, 178] width 68 height 24
type input "Receiving Pending"
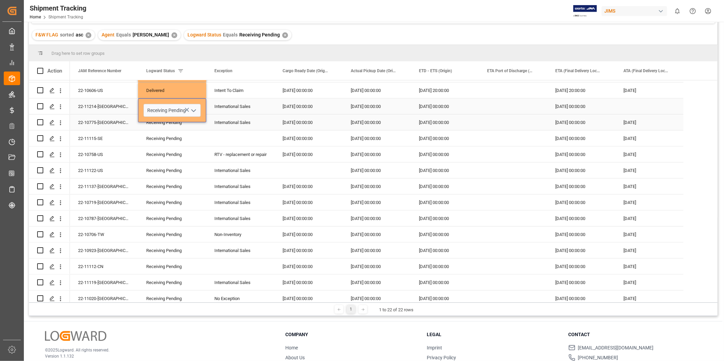
click at [273, 111] on div "International Sales [DATE] 00:00:00 [DATE] 00:00:00 Receiving Pending 22-11214-…" at bounding box center [376, 106] width 613 height 16
click at [273, 106] on div "International Sales" at bounding box center [240, 106] width 68 height 16
click at [176, 86] on div "Delivered" at bounding box center [172, 91] width 52 height 16
click at [174, 120] on div "Receiving Pending" at bounding box center [172, 123] width 52 height 16
click at [193, 121] on div "Delivered" at bounding box center [172, 123] width 52 height 16
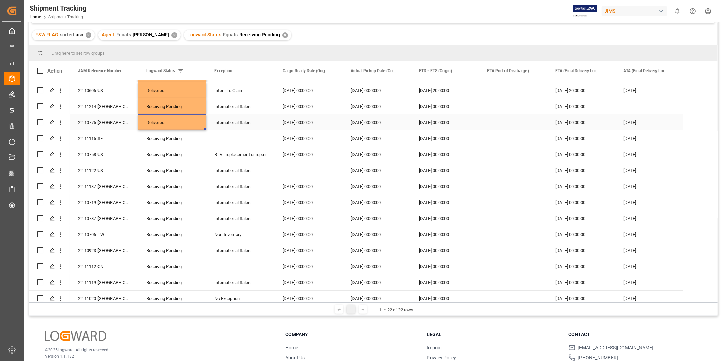
click at [200, 118] on div "Delivered" at bounding box center [172, 122] width 68 height 16
drag, startPoint x: 192, startPoint y: 117, endPoint x: 191, endPoint y: 121, distance: 4.0
click at [191, 121] on div "Delivered" at bounding box center [172, 123] width 52 height 16
drag, startPoint x: 205, startPoint y: 126, endPoint x: 188, endPoint y: 292, distance: 166.8
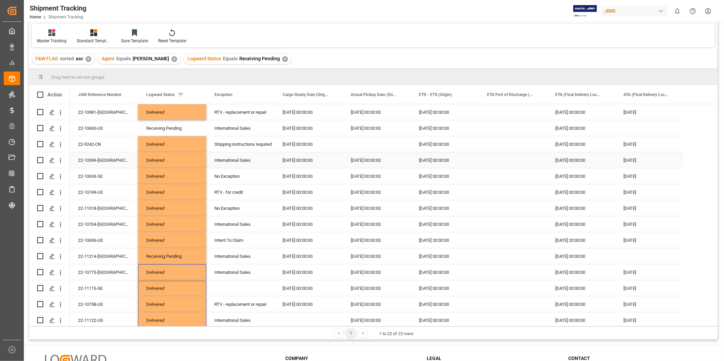
scroll to position [0, 0]
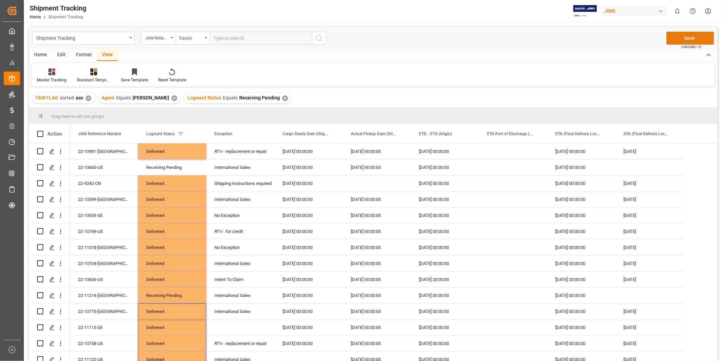
click at [698, 40] on button "Save" at bounding box center [690, 38] width 48 height 13
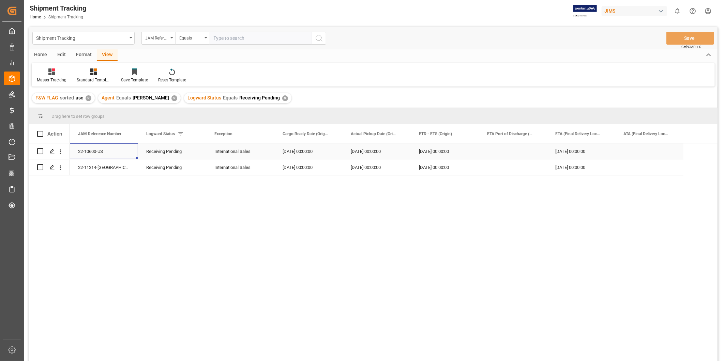
click at [92, 152] on div "22-10600-US" at bounding box center [104, 151] width 68 height 16
click at [445, 152] on div "[DATE] 00:00:00" at bounding box center [444, 151] width 68 height 16
click at [446, 150] on div "[DATE] 00:00:00" at bounding box center [444, 151] width 68 height 16
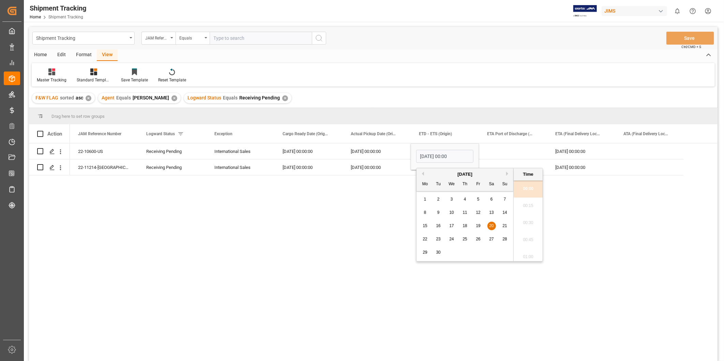
click at [478, 229] on div "19" at bounding box center [478, 226] width 9 height 8
type input "[DATE] 00:00"
click at [509, 154] on div "Press SPACE to select this row." at bounding box center [513, 151] width 68 height 16
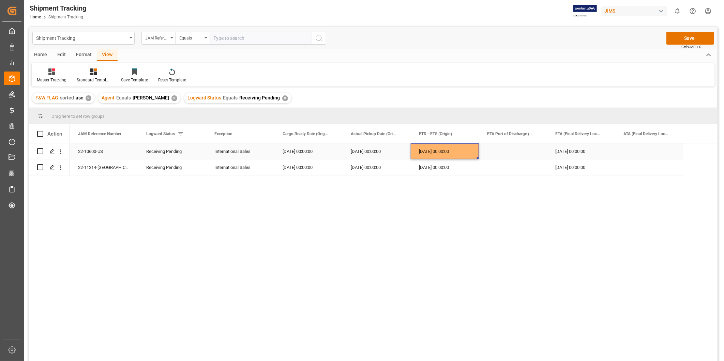
click at [459, 151] on div "[DATE] 00:00:00" at bounding box center [444, 151] width 68 height 16
click at [359, 145] on div "[DATE] 00:00:00" at bounding box center [376, 151] width 68 height 16
click at [573, 154] on div "[DATE] 00:00:00" at bounding box center [581, 151] width 68 height 16
click at [585, 152] on div "[DATE] 00:00:00" at bounding box center [581, 151] width 68 height 16
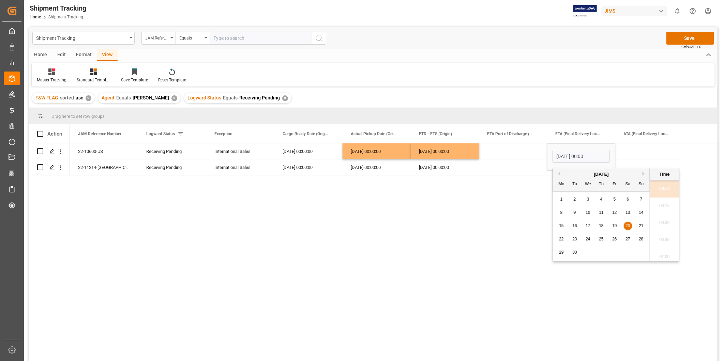
click at [576, 227] on span "16" at bounding box center [574, 225] width 4 height 5
type input "[DATE] 00:00"
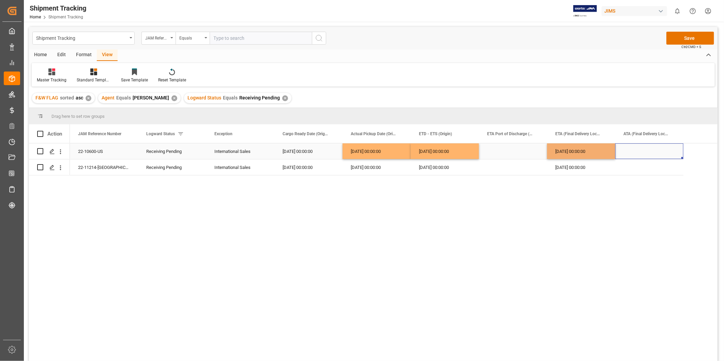
click at [637, 150] on div "Press SPACE to select this row." at bounding box center [649, 151] width 68 height 16
click at [593, 153] on div "[DATE] 00:00:00" at bounding box center [581, 151] width 68 height 16
click at [646, 148] on div "Press SPACE to select this row." at bounding box center [649, 151] width 68 height 16
click at [680, 39] on button "Save" at bounding box center [690, 38] width 48 height 13
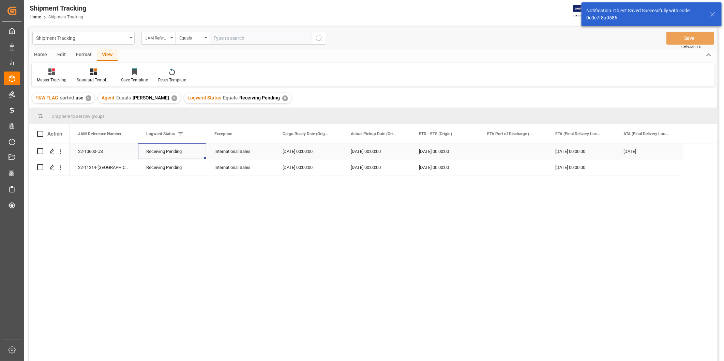
click at [182, 151] on div "Receiving Pending" at bounding box center [172, 152] width 52 height 16
click at [189, 150] on div "Receiving Pending" at bounding box center [172, 152] width 52 height 16
click at [196, 155] on icon "open menu" at bounding box center [193, 156] width 8 height 8
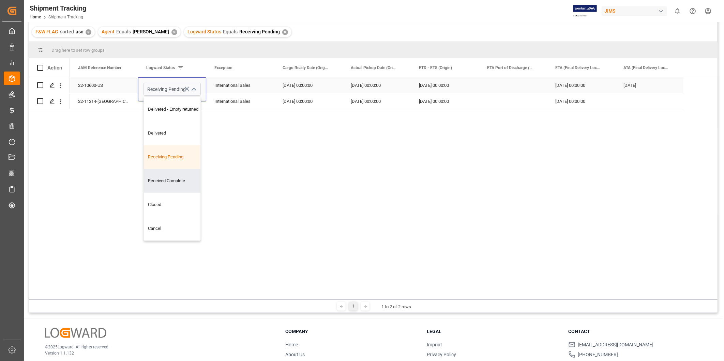
scroll to position [100, 0]
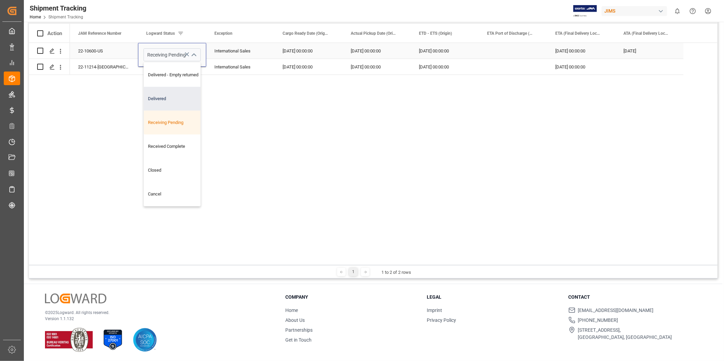
click at [176, 99] on div "Delivered" at bounding box center [178, 99] width 68 height 24
type input "Delivered"
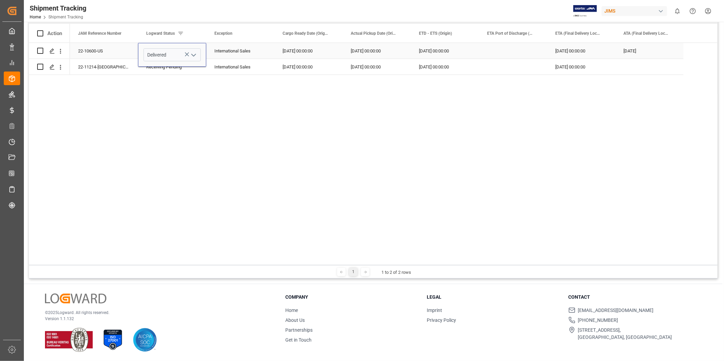
click at [283, 46] on div "[DATE] 00:00:00" at bounding box center [308, 51] width 68 height 16
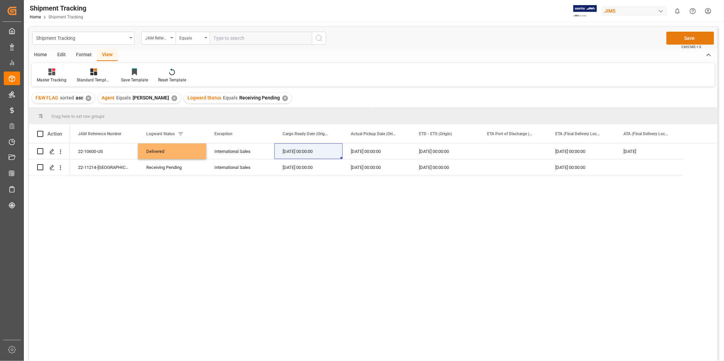
click at [679, 38] on button "Save" at bounding box center [690, 38] width 48 height 13
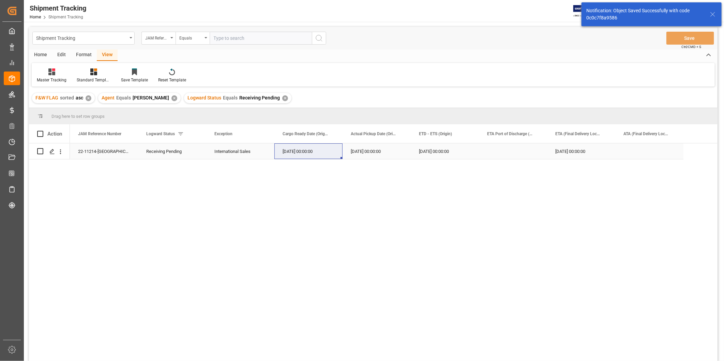
click at [90, 158] on div "22-11214-[GEOGRAPHIC_DATA]" at bounding box center [104, 151] width 68 height 16
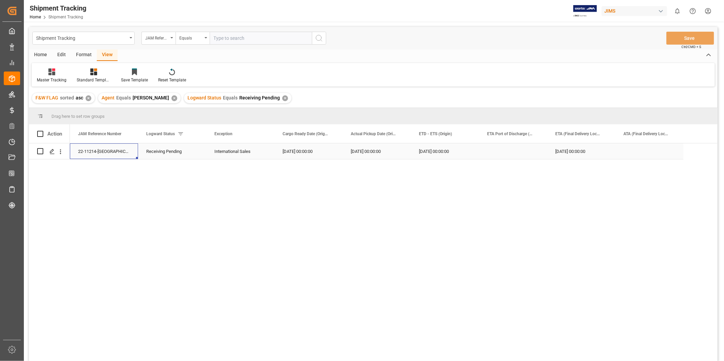
click at [568, 147] on div "[DATE] 00:00:00" at bounding box center [581, 151] width 68 height 16
click at [440, 151] on div "[DATE] 00:00:00" at bounding box center [444, 151] width 68 height 16
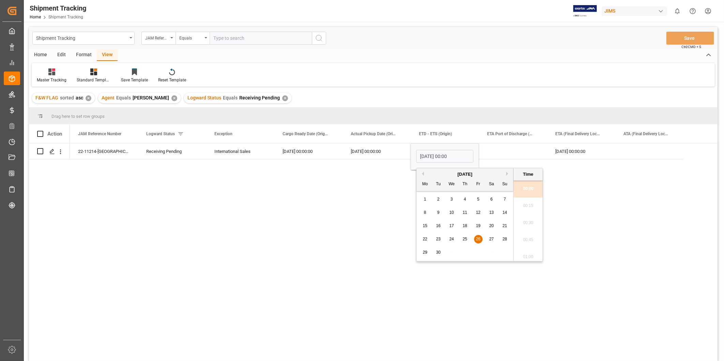
click at [508, 173] on button "Next Month" at bounding box center [508, 174] width 4 height 4
click at [427, 239] on span "20" at bounding box center [424, 239] width 4 height 5
type input "[DATE] 00:00"
click at [525, 150] on div "Press SPACE to select this row." at bounding box center [513, 151] width 68 height 16
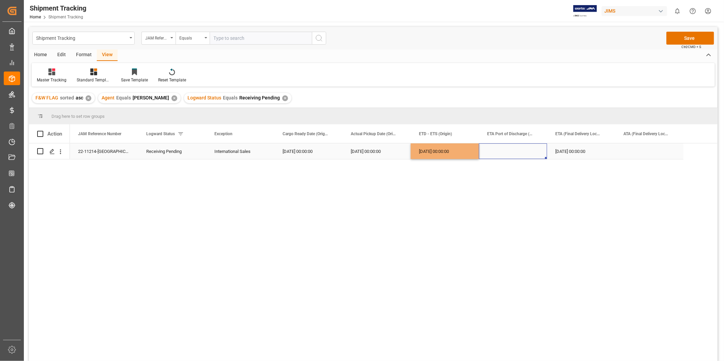
click at [447, 154] on div "[DATE] 00:00:00" at bounding box center [444, 151] width 68 height 16
click at [574, 154] on div "[DATE] 00:00:00" at bounding box center [581, 151] width 68 height 16
click at [641, 154] on div "Press SPACE to select this row." at bounding box center [649, 151] width 68 height 16
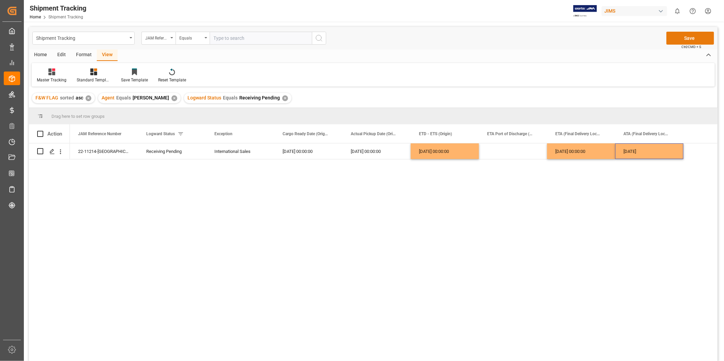
click at [687, 36] on button "Save" at bounding box center [690, 38] width 48 height 13
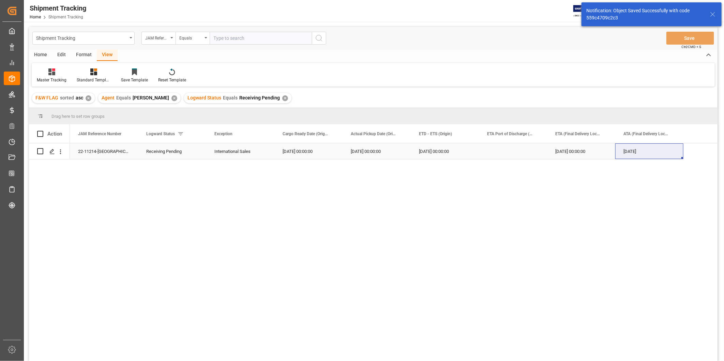
click at [589, 149] on div "[DATE] 00:00:00" at bounding box center [581, 151] width 68 height 16
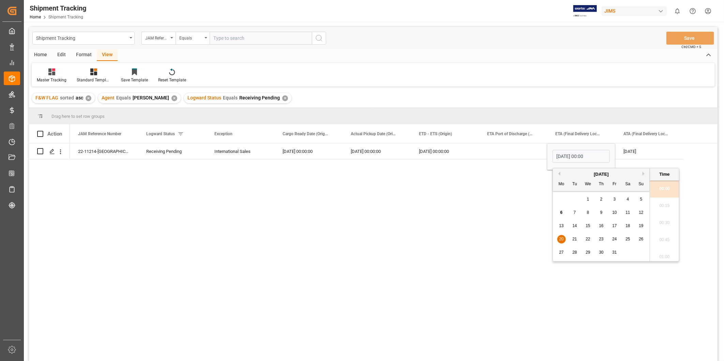
click at [628, 238] on span "25" at bounding box center [627, 239] width 4 height 5
type input "[DATE] 00:00"
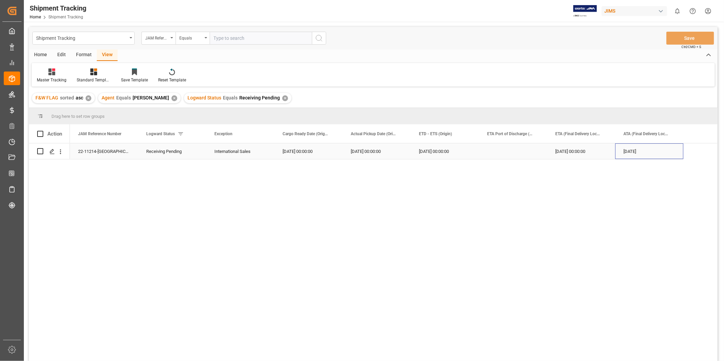
click at [661, 149] on div "[DATE]" at bounding box center [649, 151] width 68 height 16
click at [588, 157] on div "[DATE] 00:00:00" at bounding box center [581, 151] width 68 height 16
click at [633, 154] on div "[DATE]" at bounding box center [649, 151] width 68 height 16
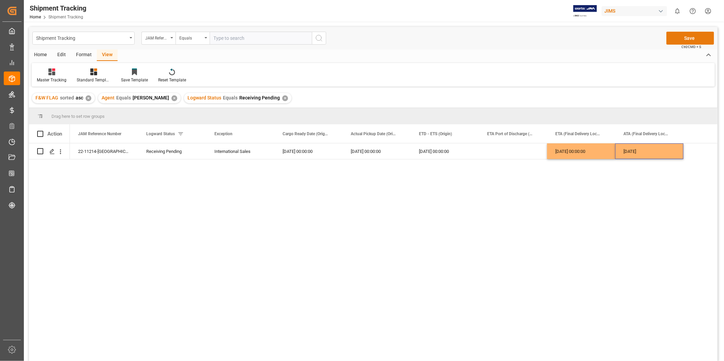
click at [700, 37] on button "Save" at bounding box center [690, 38] width 48 height 13
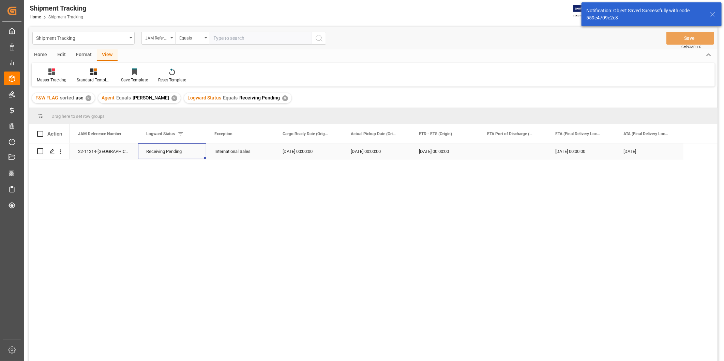
click at [175, 153] on div "Receiving Pending" at bounding box center [172, 152] width 52 height 16
click at [192, 153] on icon "open menu" at bounding box center [193, 156] width 8 height 8
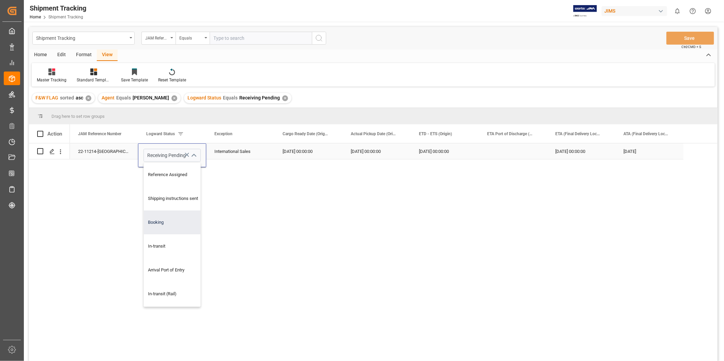
click at [185, 224] on div "Booking" at bounding box center [178, 223] width 68 height 24
click at [197, 155] on div "Booking" at bounding box center [171, 155] width 57 height 13
click at [195, 152] on icon "open menu" at bounding box center [193, 156] width 8 height 8
click at [170, 245] on div "In-transit" at bounding box center [178, 246] width 68 height 24
type input "In-transit"
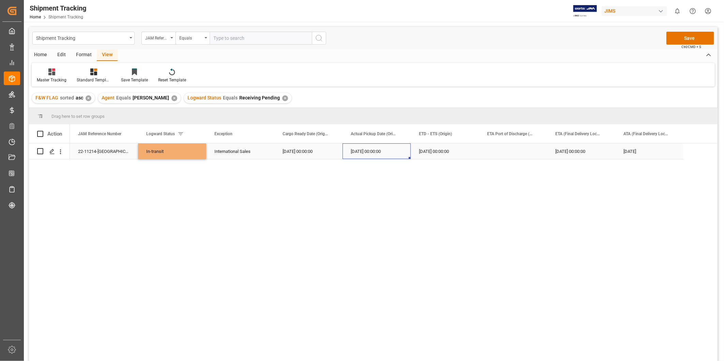
click at [343, 147] on div "[DATE] 00:00:00" at bounding box center [376, 151] width 68 height 16
click at [515, 148] on div "Press SPACE to select this row." at bounding box center [513, 151] width 68 height 16
click at [694, 36] on button "Save" at bounding box center [690, 38] width 48 height 13
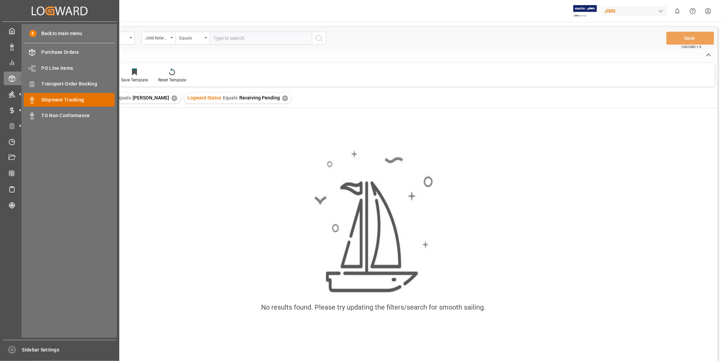
click at [70, 98] on span "Shipment Tracking" at bounding box center [78, 99] width 73 height 7
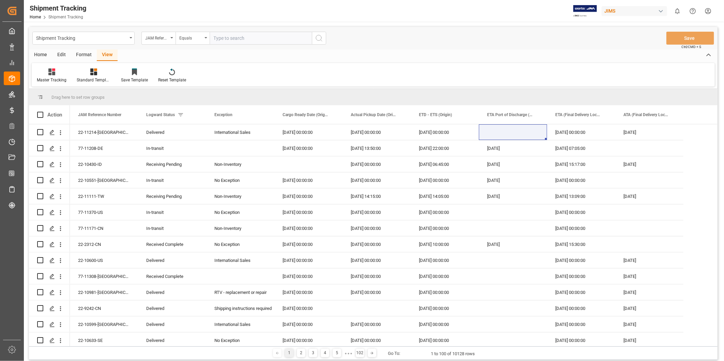
click at [266, 35] on input "text" at bounding box center [261, 38] width 102 height 13
paste input "22-11214-[GEOGRAPHIC_DATA]"
click at [214, 37] on input "22-11214-[GEOGRAPHIC_DATA]" at bounding box center [261, 38] width 102 height 13
type input "22-11214-[GEOGRAPHIC_DATA]"
click at [317, 42] on button "search button" at bounding box center [319, 38] width 14 height 13
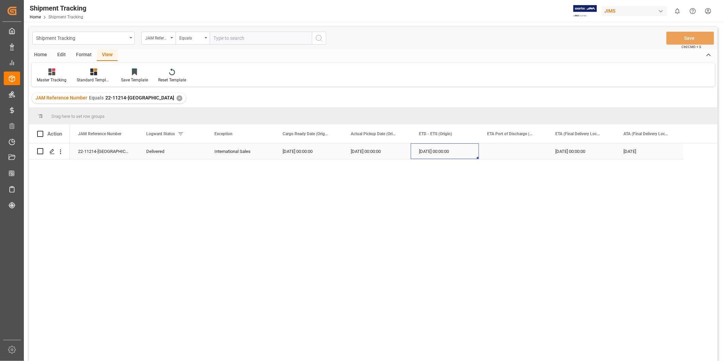
click at [444, 150] on div "[DATE] 00:00:00" at bounding box center [444, 151] width 68 height 16
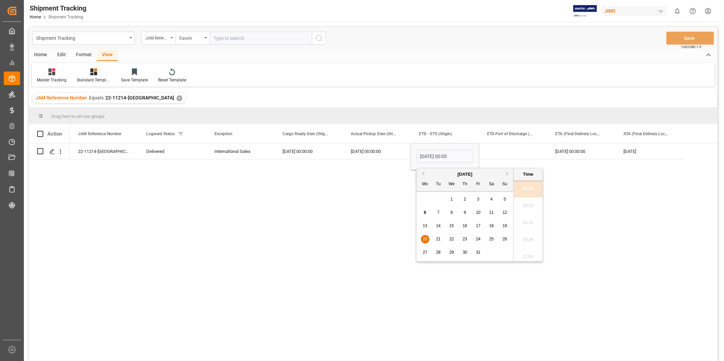
click at [452, 198] on span "1" at bounding box center [451, 199] width 2 height 5
type input "[DATE] 00:00"
click at [551, 149] on div "[DATE] 00:00:00" at bounding box center [581, 151] width 68 height 16
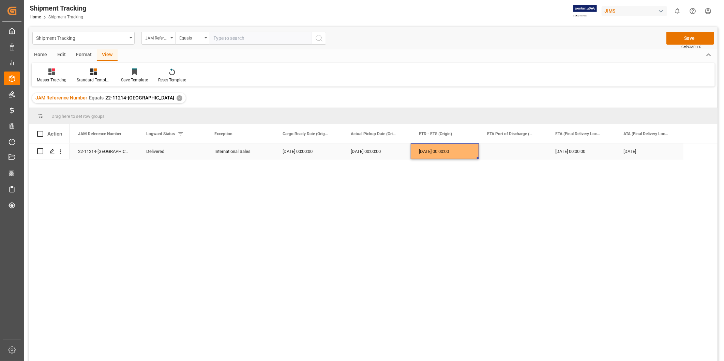
click at [450, 150] on div "[DATE] 00:00:00" at bounding box center [444, 151] width 68 height 16
click at [595, 154] on div "[DATE] 00:00:00" at bounding box center [581, 151] width 68 height 16
click at [676, 34] on button "Save" at bounding box center [690, 38] width 48 height 13
click at [168, 151] on div "Delivered" at bounding box center [172, 152] width 52 height 16
click at [182, 151] on div "Delivered" at bounding box center [172, 152] width 52 height 16
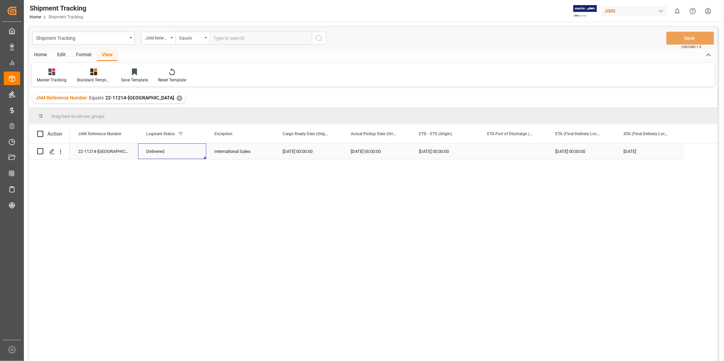
click at [182, 151] on div "Delivered" at bounding box center [172, 152] width 52 height 16
click at [182, 151] on input "Delivered" at bounding box center [171, 155] width 57 height 13
click at [193, 157] on icon "open menu" at bounding box center [193, 156] width 8 height 8
click at [174, 239] on div "In-transit" at bounding box center [178, 246] width 68 height 24
type input "In-transit"
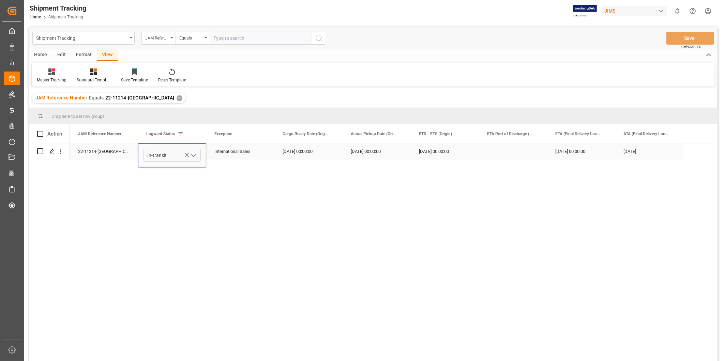
click at [298, 152] on div "[DATE] 00:00:00" at bounding box center [308, 151] width 68 height 16
click at [676, 40] on button "Save" at bounding box center [690, 38] width 48 height 13
click at [171, 151] on div "Delivered" at bounding box center [172, 152] width 52 height 16
click at [196, 156] on icon "open menu" at bounding box center [193, 156] width 8 height 8
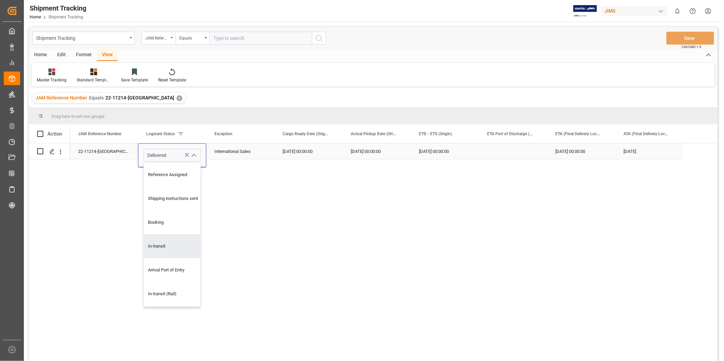
click at [168, 242] on div "In-transit" at bounding box center [178, 246] width 68 height 24
type input "In-transit"
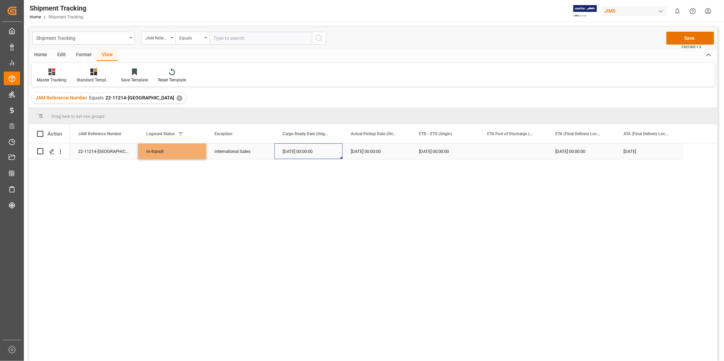
click at [284, 153] on div "[DATE] 00:00:00" at bounding box center [308, 151] width 68 height 16
click at [694, 42] on button "Save" at bounding box center [690, 38] width 48 height 13
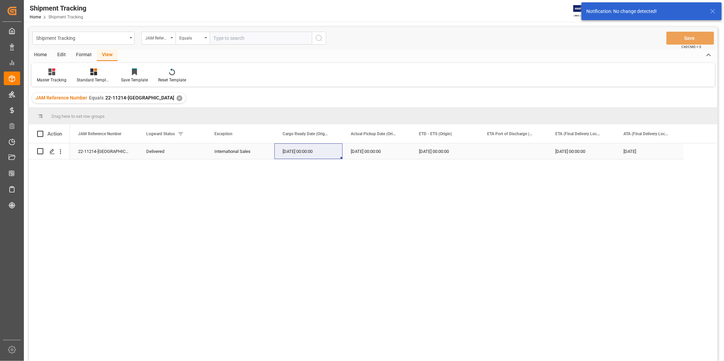
click at [650, 153] on div "[DATE]" at bounding box center [649, 151] width 68 height 16
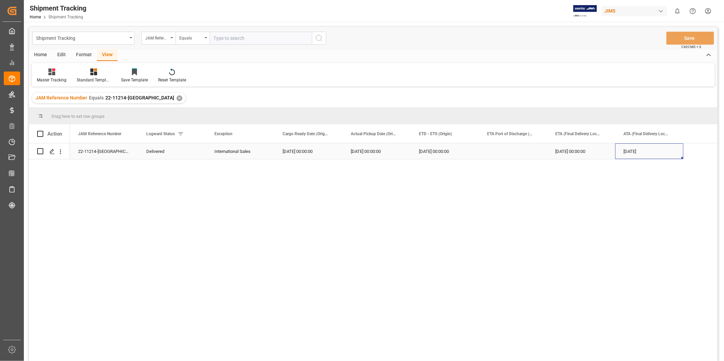
click at [650, 153] on div "[DATE]" at bounding box center [649, 151] width 68 height 16
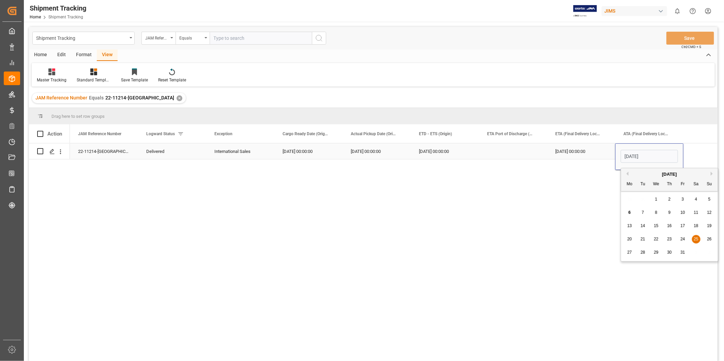
click at [650, 153] on input "[DATE]" at bounding box center [648, 156] width 57 height 13
click at [690, 151] on div "22-11214-US Delivered International Sales [DATE] 00:00:00 [DATE] 00:00:00 [DATE…" at bounding box center [393, 254] width 647 height 222
drag, startPoint x: 694, startPoint y: 150, endPoint x: 689, endPoint y: 149, distance: 4.5
click at [694, 149] on div "22-11214-US Delivered International Sales [DATE] 00:00:00 [DATE] 00:00:00 [DATE…" at bounding box center [393, 254] width 647 height 222
click at [602, 152] on div "[DATE] 00:00:00" at bounding box center [581, 151] width 68 height 16
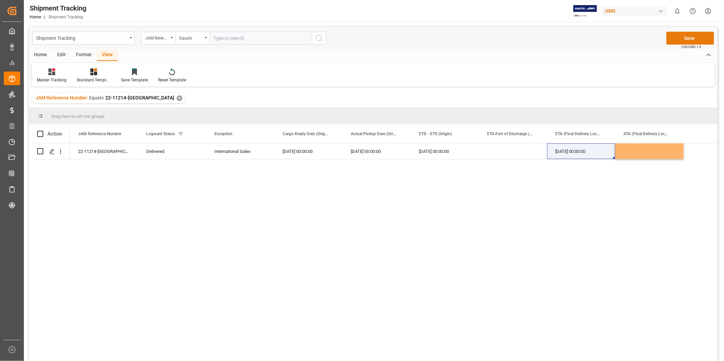
click at [693, 35] on button "Save" at bounding box center [690, 38] width 48 height 13
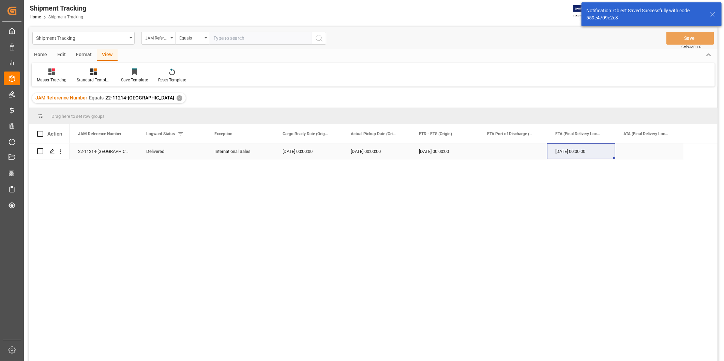
click at [156, 155] on div "Delivered" at bounding box center [172, 152] width 52 height 16
click at [192, 152] on icon "open menu" at bounding box center [193, 156] width 8 height 8
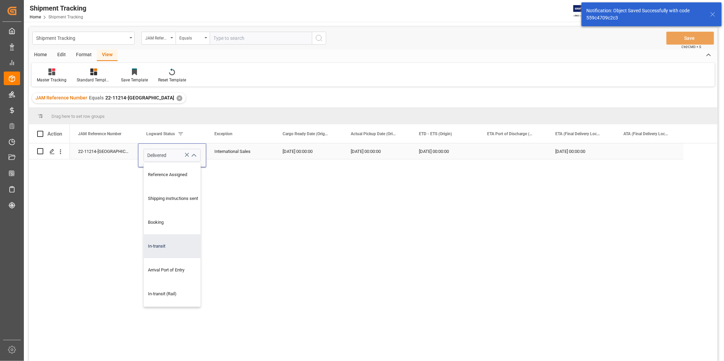
click at [188, 246] on div "In-transit" at bounding box center [178, 246] width 68 height 24
type input "In-transit"
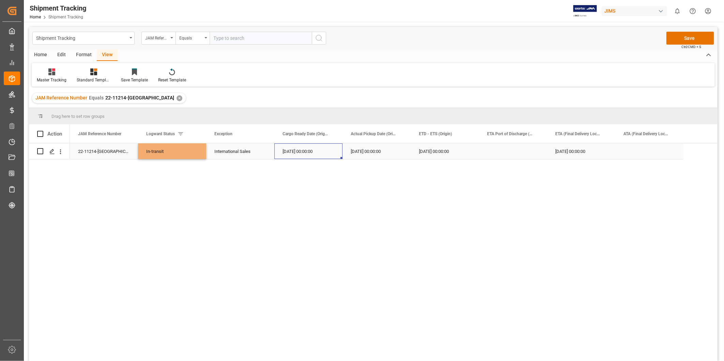
click at [288, 152] on div "[DATE] 00:00:00" at bounding box center [308, 151] width 68 height 16
click at [675, 38] on button "Save" at bounding box center [690, 38] width 48 height 13
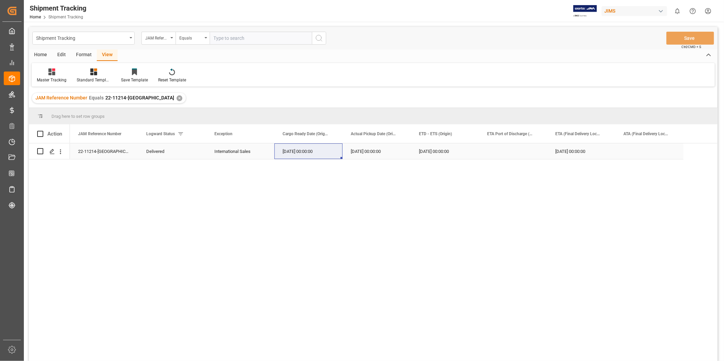
click at [168, 148] on div "Delivered" at bounding box center [172, 152] width 52 height 16
click at [439, 153] on div "[DATE] 00:00:00" at bounding box center [444, 151] width 68 height 16
click at [390, 152] on div "[DATE] 00:00:00" at bounding box center [376, 151] width 68 height 16
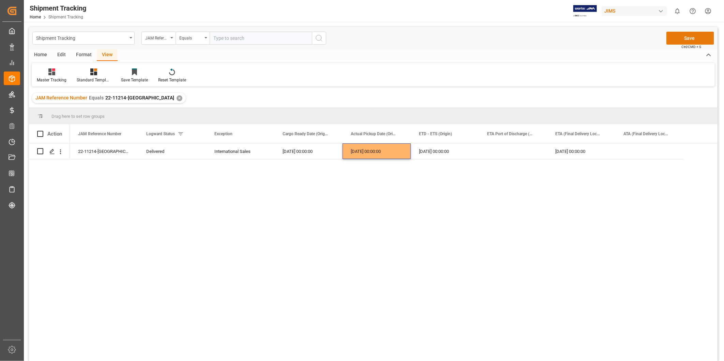
click at [693, 43] on button "Save" at bounding box center [690, 38] width 48 height 13
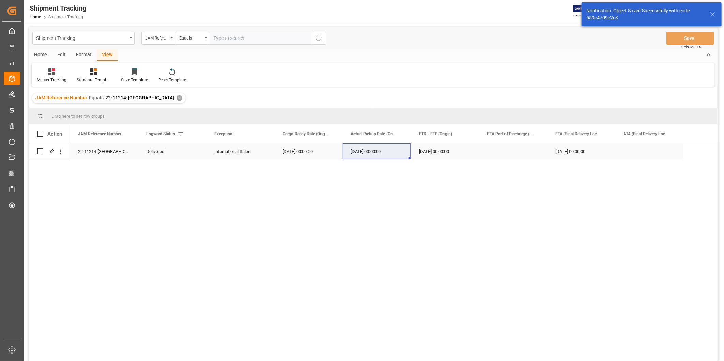
click at [175, 151] on div "Delivered" at bounding box center [172, 152] width 52 height 16
click at [176, 152] on div "Delivered" at bounding box center [172, 152] width 52 height 16
click at [196, 155] on icon "open menu" at bounding box center [193, 156] width 8 height 8
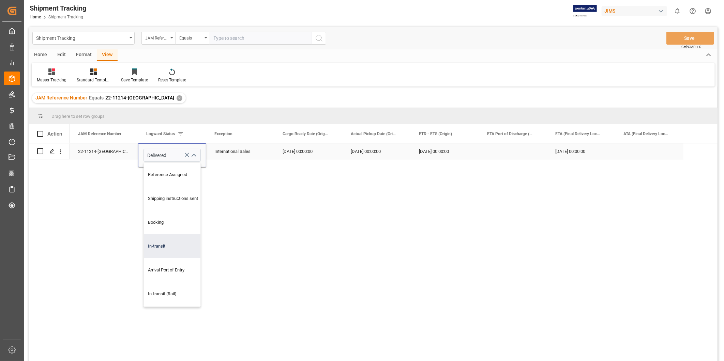
click at [168, 237] on div "In-transit" at bounding box center [178, 246] width 68 height 24
type input "In-transit"
click at [294, 156] on div "[DATE] 00:00:00" at bounding box center [308, 151] width 68 height 16
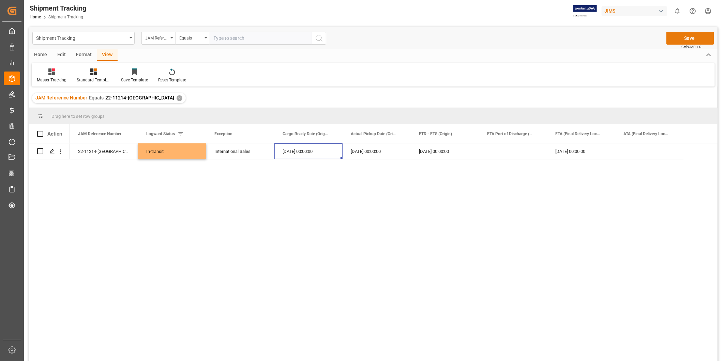
click at [668, 38] on button "Save" at bounding box center [690, 38] width 48 height 13
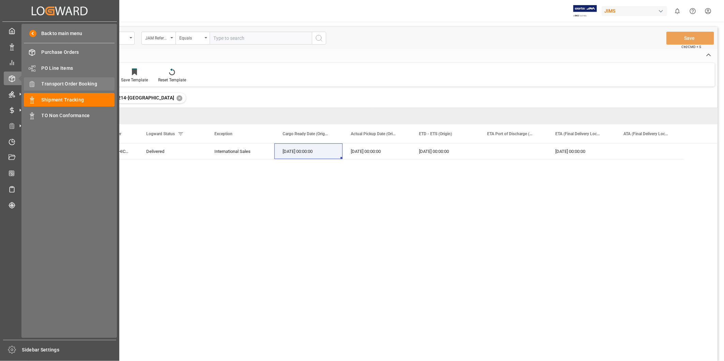
drag, startPoint x: 56, startPoint y: 89, endPoint x: 59, endPoint y: 88, distance: 3.6
click at [56, 89] on div "Transport Order Booking Transport Order Booking" at bounding box center [69, 83] width 91 height 13
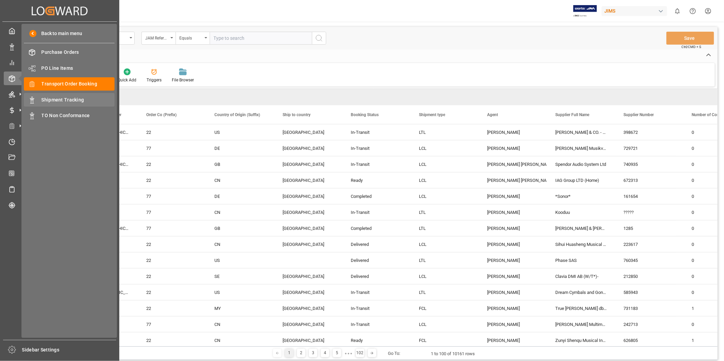
click at [66, 103] on span "Shipment Tracking" at bounding box center [78, 99] width 73 height 7
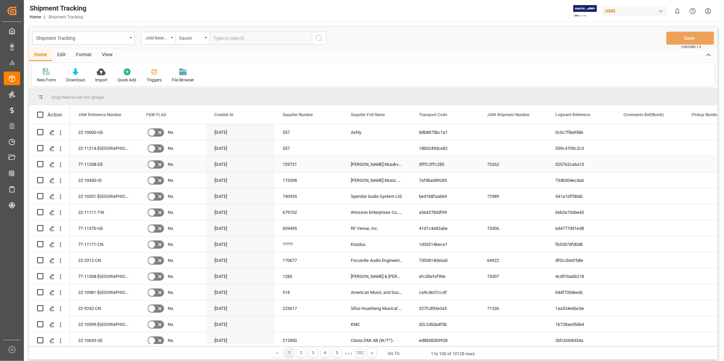
click at [581, 166] on div "5257e2ca6a13" at bounding box center [581, 164] width 68 height 16
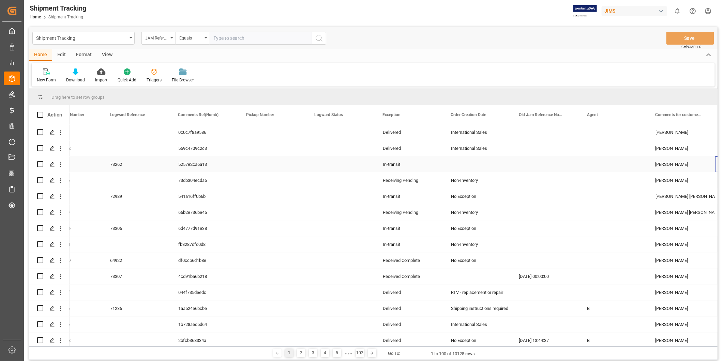
scroll to position [0, 445]
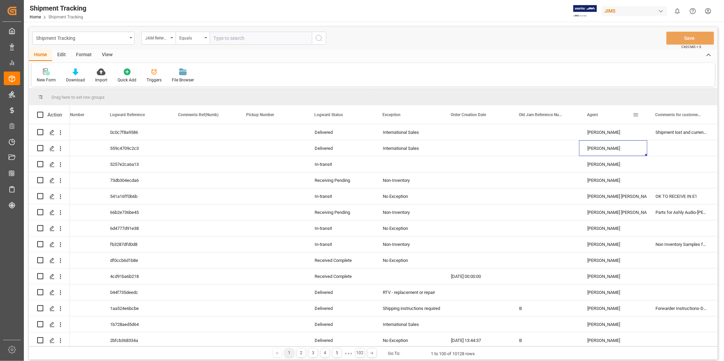
click at [634, 115] on span at bounding box center [635, 115] width 6 height 6
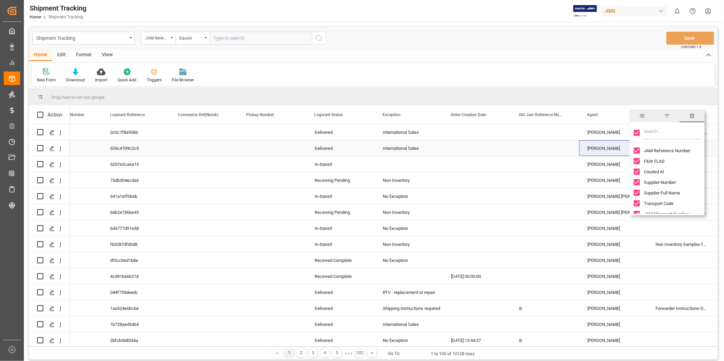
click at [599, 134] on div "[PERSON_NAME]" at bounding box center [613, 133] width 52 height 16
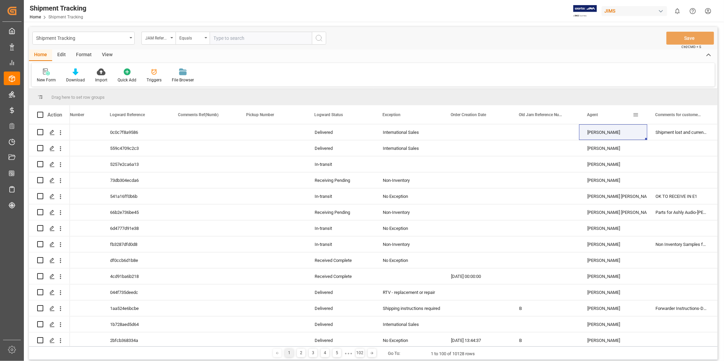
click at [636, 116] on span at bounding box center [635, 115] width 6 height 6
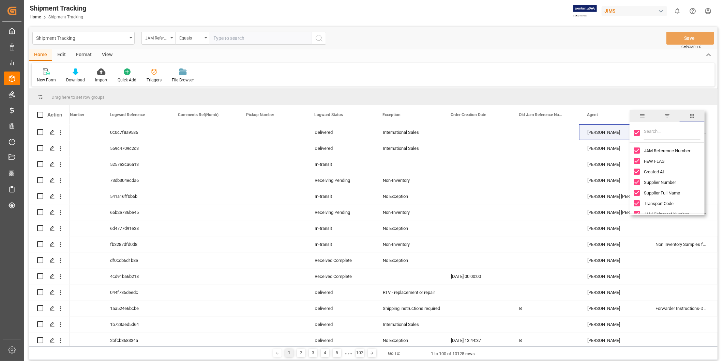
click at [667, 119] on span "filter" at bounding box center [666, 116] width 25 height 12
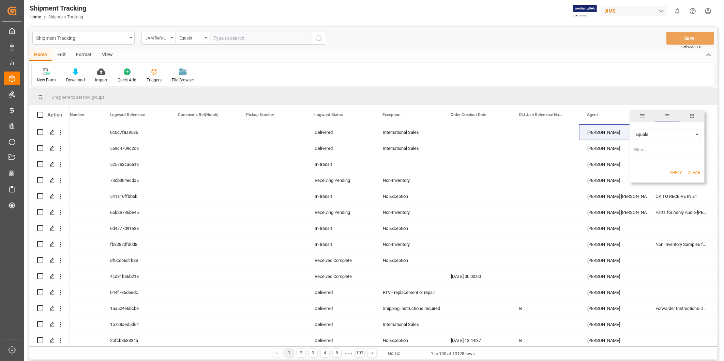
drag, startPoint x: 645, startPoint y: 148, endPoint x: 650, endPoint y: 147, distance: 4.8
click at [645, 148] on input "Filter Value" at bounding box center [666, 152] width 67 height 14
type input "[PERSON_NAME]"
click at [679, 172] on button "Apply" at bounding box center [675, 172] width 13 height 7
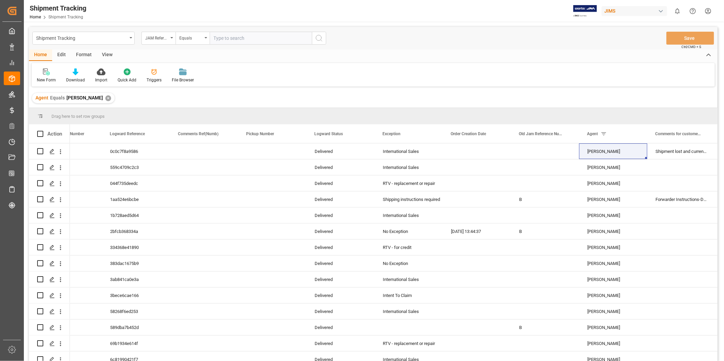
scroll to position [315, 0]
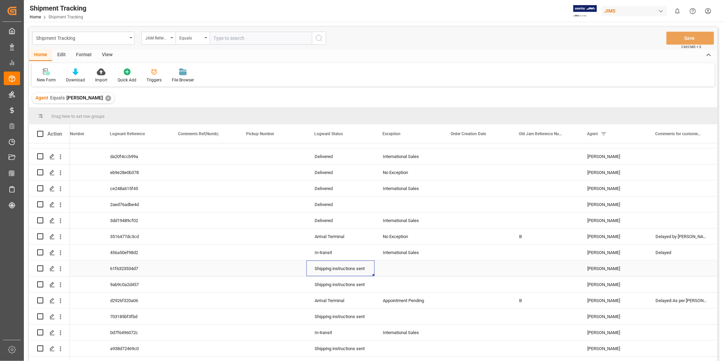
click at [342, 274] on div "Shipping instructions sent" at bounding box center [340, 269] width 52 height 16
click at [363, 135] on span at bounding box center [363, 134] width 6 height 6
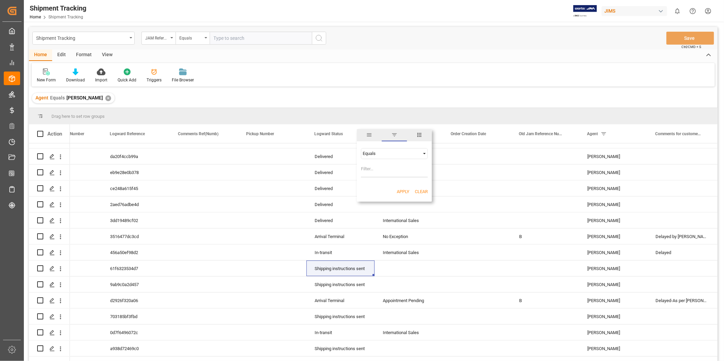
click at [377, 168] on input "Filter Value" at bounding box center [394, 171] width 67 height 14
type input "Shipping instructions sent"
click at [404, 190] on button "Apply" at bounding box center [403, 191] width 13 height 7
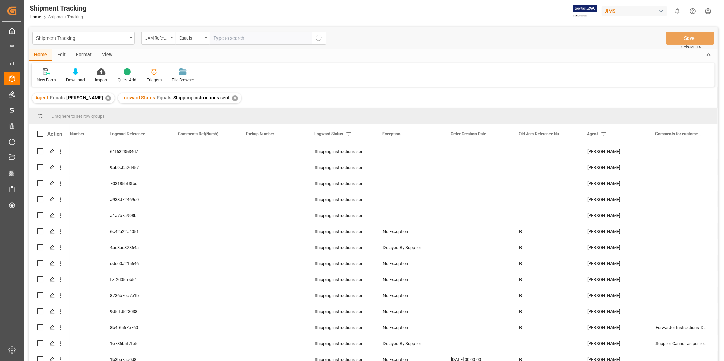
click at [107, 54] on div "View" at bounding box center [107, 55] width 21 height 12
click at [45, 76] on div "Default" at bounding box center [44, 75] width 24 height 15
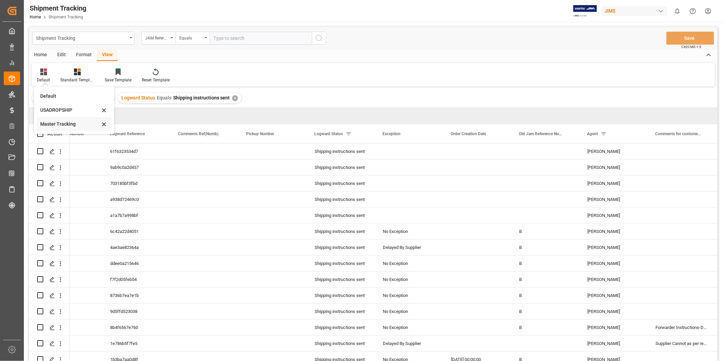
click at [54, 123] on div "Master Tracking" at bounding box center [70, 124] width 60 height 7
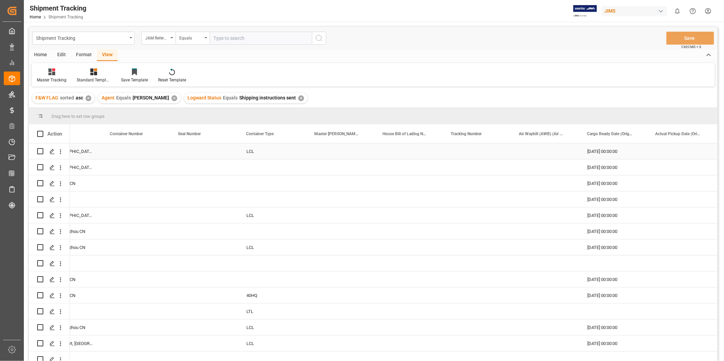
click at [643, 155] on div "[DATE] 00:00:00" at bounding box center [613, 151] width 68 height 16
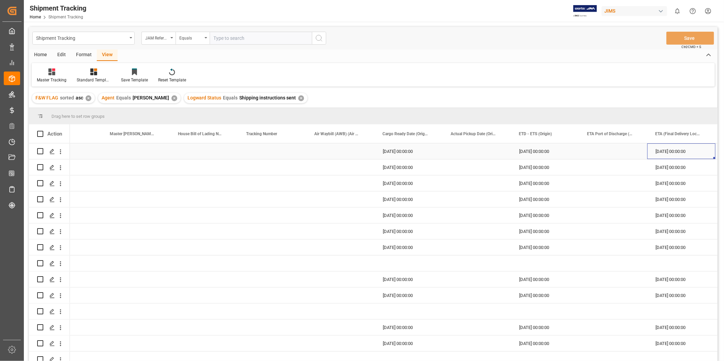
scroll to position [0, 649]
click at [433, 136] on span at bounding box center [431, 134] width 6 height 6
click at [491, 134] on span "columns" at bounding box center [487, 135] width 25 height 12
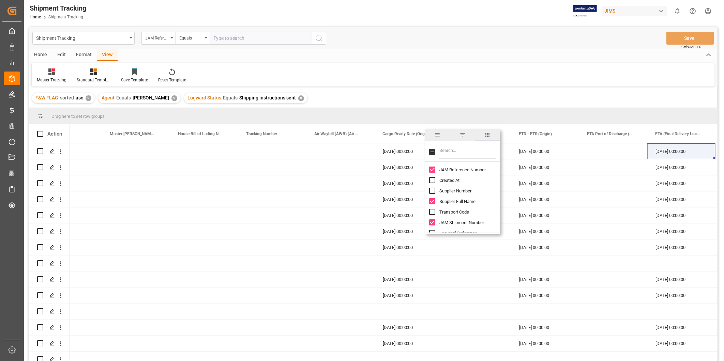
click at [433, 224] on input "JAM Shipment Number column toggle visibility (visible)" at bounding box center [432, 222] width 6 height 6
checkbox input "false"
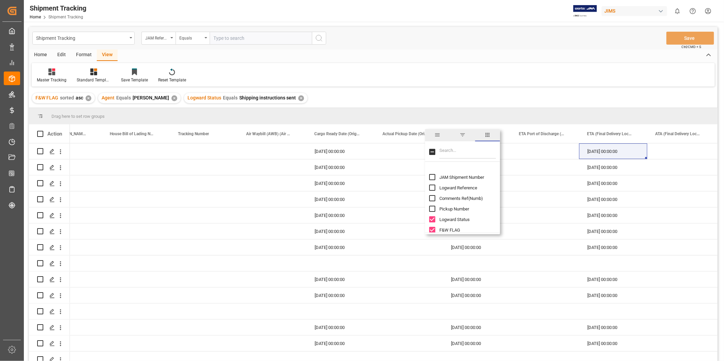
scroll to position [63, 0]
click at [431, 212] on input "F&W FLAG column toggle visibility (visible)" at bounding box center [432, 212] width 6 height 6
checkbox input "false"
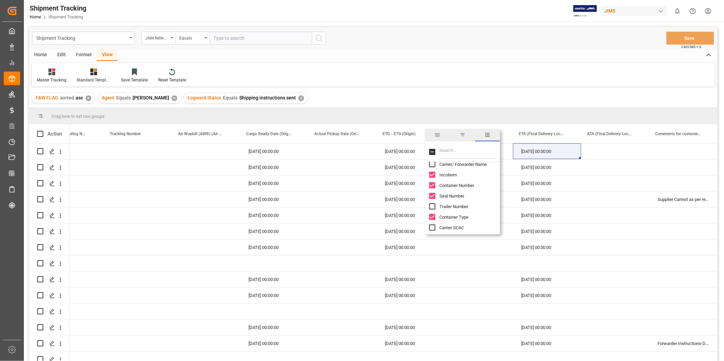
scroll to position [189, 0]
click at [431, 192] on input "Incoterm column toggle visibility (visible)" at bounding box center [432, 192] width 6 height 6
checkbox input "false"
click at [431, 201] on input "Container Number column toggle visibility (visible)" at bounding box center [432, 202] width 6 height 6
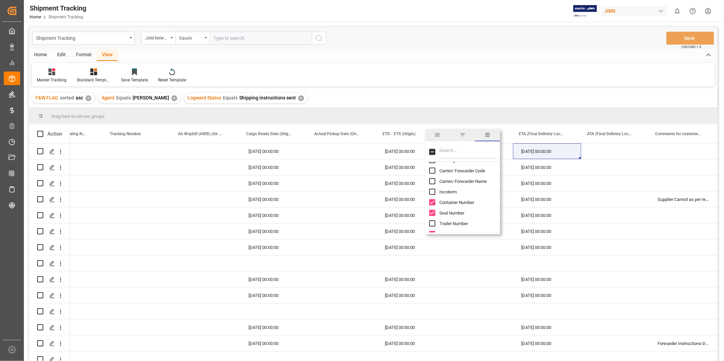
checkbox input "false"
click at [433, 210] on input "Seal Number column toggle visibility (visible)" at bounding box center [432, 213] width 6 height 6
checkbox input "false"
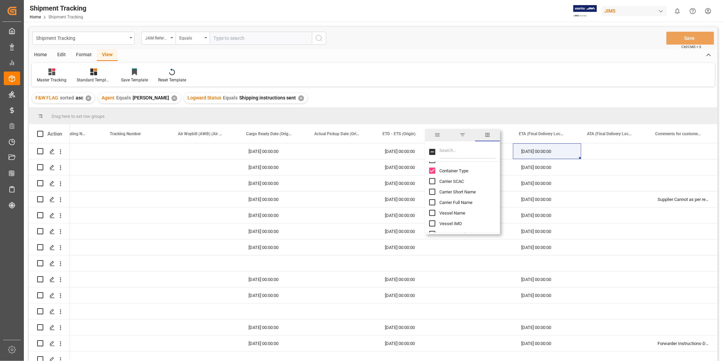
click at [433, 171] on input "Container Type column toggle visibility (visible)" at bounding box center [432, 171] width 6 height 6
checkbox input "false"
click at [431, 183] on input "Air Waybill (AWB) (Air Courier) column toggle visibility (visible)" at bounding box center [432, 182] width 6 height 6
checkbox input "false"
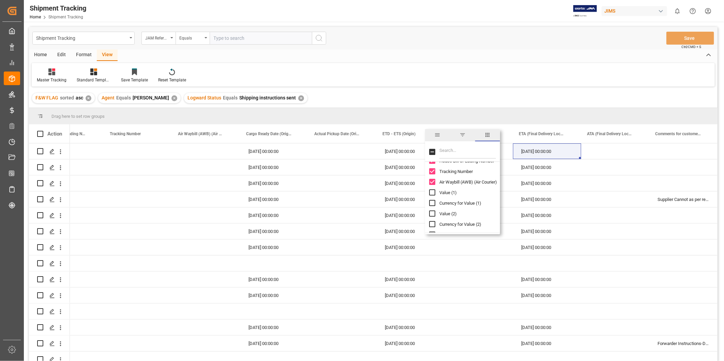
scroll to position [0, 309]
click at [430, 172] on input "Tracking Number column toggle visibility (visible)" at bounding box center [432, 171] width 6 height 6
checkbox input "false"
click at [432, 215] on input "Master Bill of Lading Number column toggle visibility (visible)" at bounding box center [432, 214] width 6 height 6
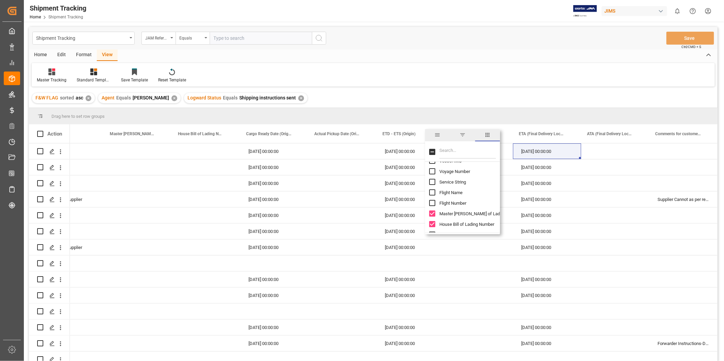
checkbox input "false"
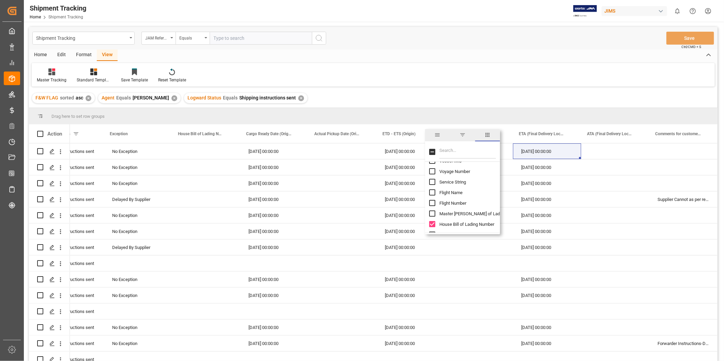
scroll to position [0, 172]
click at [433, 222] on input "House Bill of Lading Number column toggle visibility (visible)" at bounding box center [432, 224] width 6 height 6
checkbox input "false"
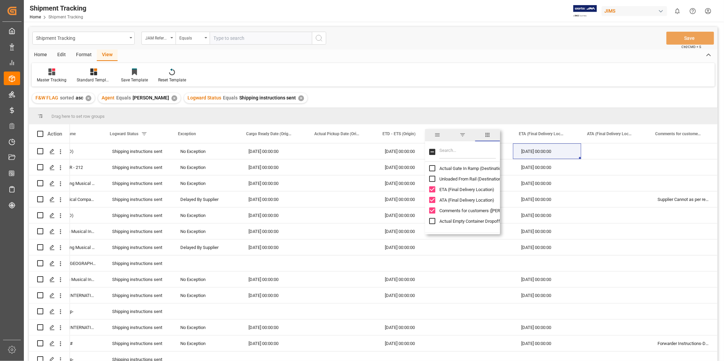
scroll to position [946, 0]
click at [430, 206] on input "Comments for customers (SAL) column toggle visibility (visible)" at bounding box center [432, 206] width 6 height 6
checkbox input "false"
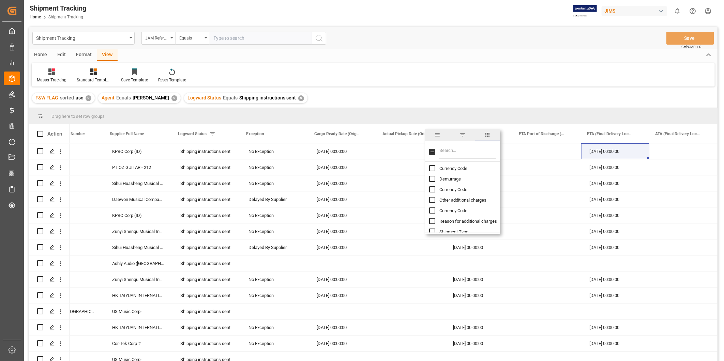
scroll to position [2046, 0]
click at [588, 189] on div "[DATE] 00:00:00" at bounding box center [615, 183] width 68 height 16
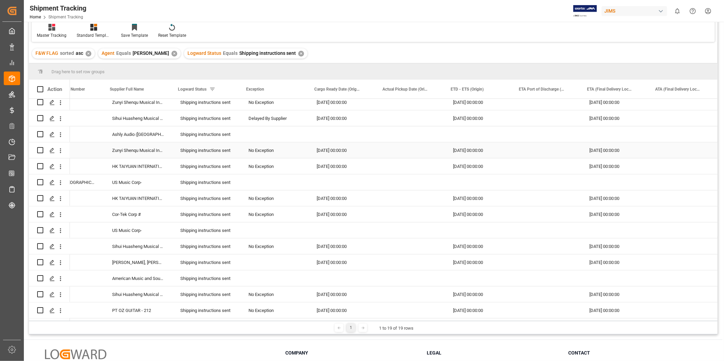
scroll to position [63, 0]
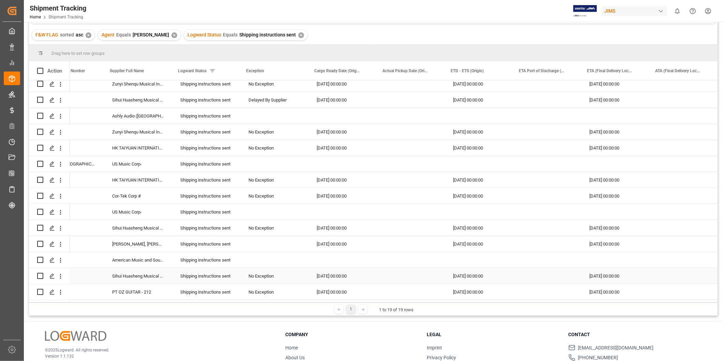
click at [599, 278] on div "[DATE] 00:00:00" at bounding box center [615, 276] width 68 height 16
click at [613, 197] on div "[DATE] 00:00:00" at bounding box center [615, 196] width 68 height 16
click at [616, 287] on div "[DATE] 00:00:00" at bounding box center [615, 292] width 68 height 16
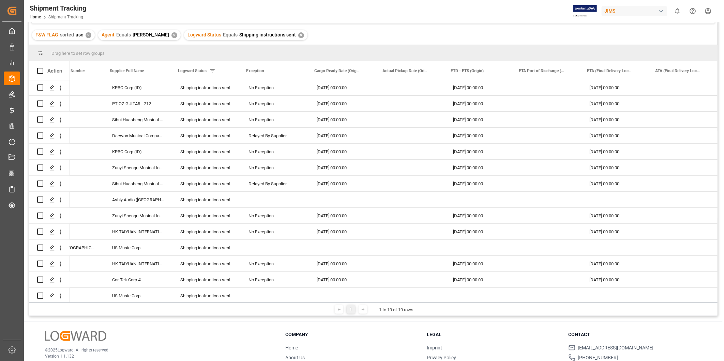
scroll to position [0, 0]
click at [613, 219] on div "[DATE] 00:00:00" at bounding box center [615, 216] width 68 height 16
click at [616, 169] on div "[DATE] 00:00:00" at bounding box center [615, 168] width 68 height 16
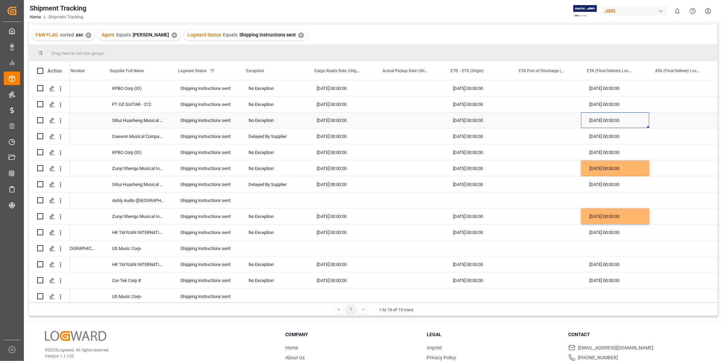
click at [616, 126] on div "[DATE] 00:00:00" at bounding box center [615, 120] width 68 height 16
click at [616, 103] on div "[DATE] 00:00:00" at bounding box center [615, 104] width 68 height 16
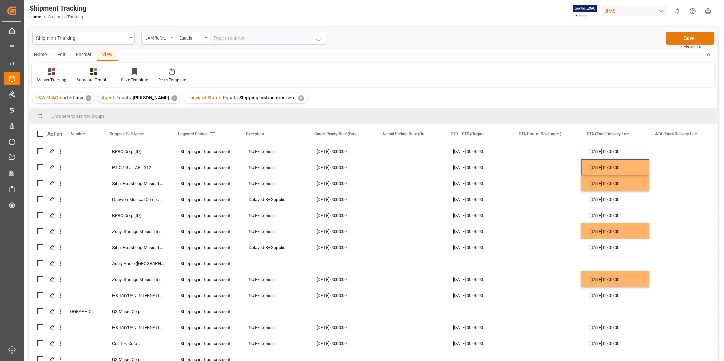
click at [683, 35] on button "Save" at bounding box center [690, 38] width 48 height 13
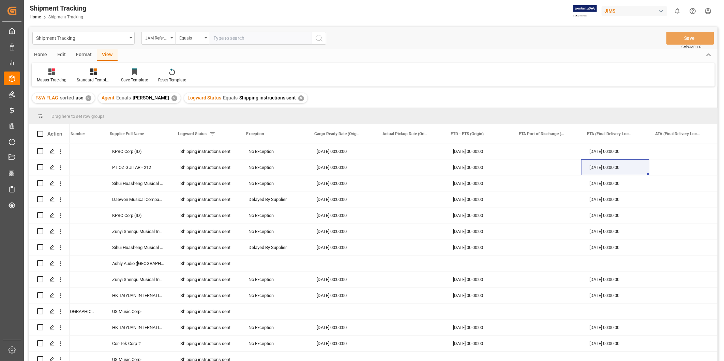
click at [499, 67] on div "Master Tracking Standard Templates Save Template Reset Template" at bounding box center [373, 75] width 683 height 24
